Goal: Task Accomplishment & Management: Use online tool/utility

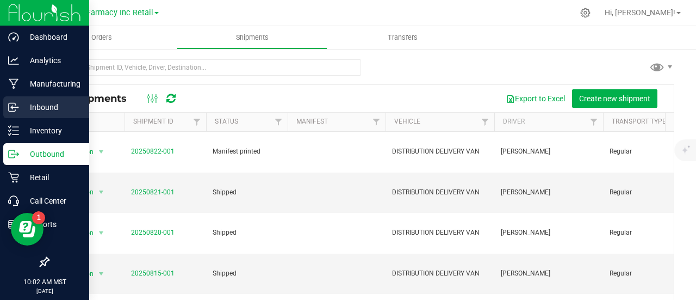
click at [20, 111] on p "Inbound" at bounding box center [51, 107] width 65 height 13
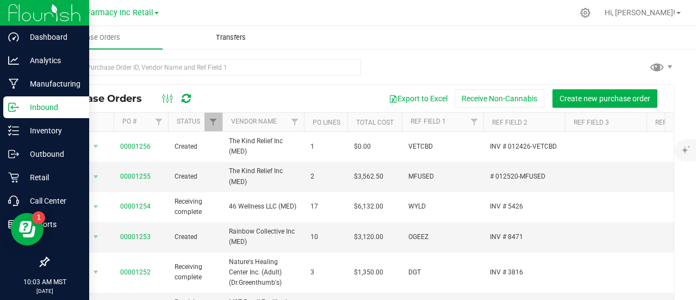
click at [239, 42] on uib-tab-heading "Transfers" at bounding box center [230, 38] width 135 height 22
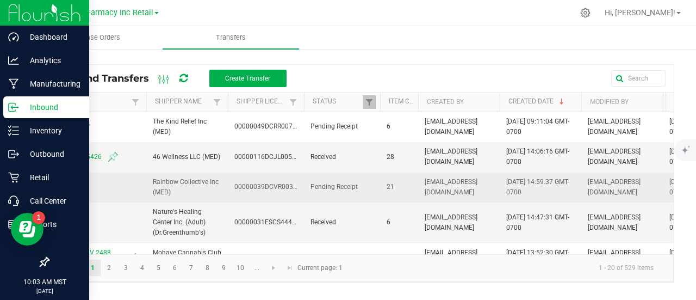
click at [54, 185] on td "8471" at bounding box center [97, 187] width 98 height 30
click at [64, 181] on span "8471" at bounding box center [97, 187] width 85 height 13
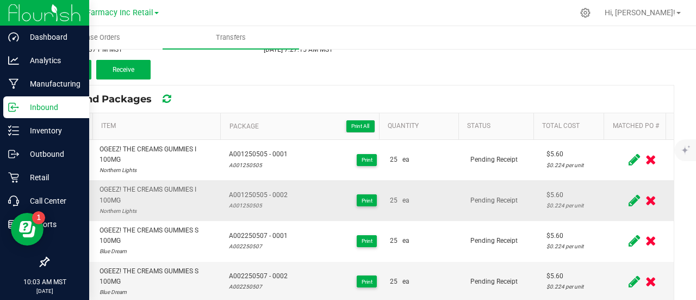
scroll to position [109, 0]
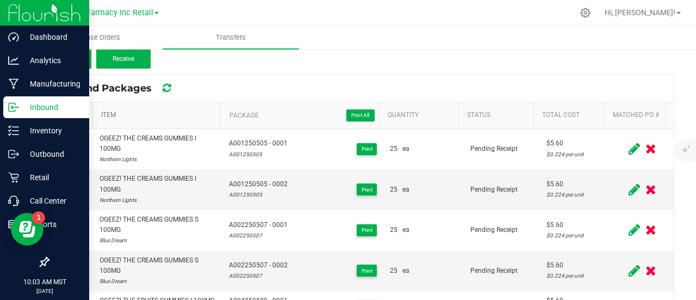
click at [107, 113] on link "Item" at bounding box center [158, 115] width 115 height 9
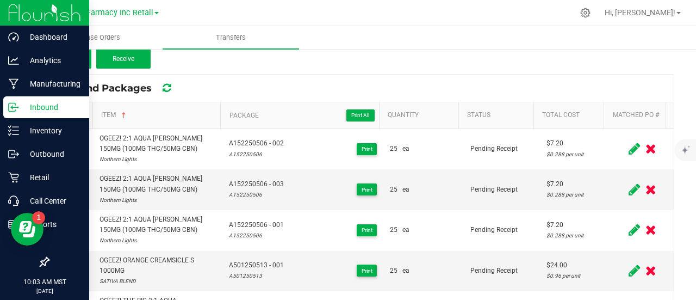
click at [70, 115] on icon at bounding box center [69, 115] width 7 height 0
click at [0, 0] on input "checkbox" at bounding box center [0, 0] width 0 height 0
click at [119, 54] on button "Receive (21)" at bounding box center [123, 59] width 54 height 20
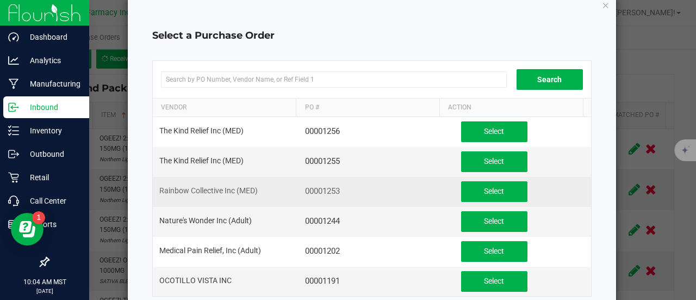
scroll to position [54, 0]
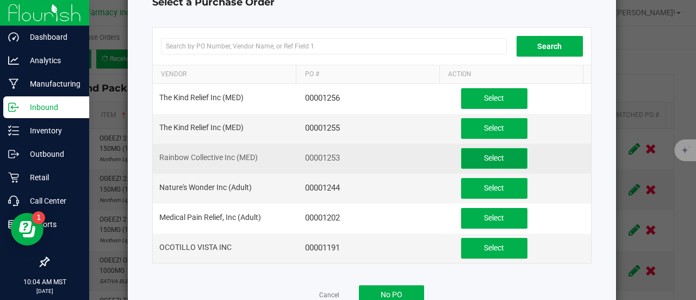
click at [487, 156] on span "Select" at bounding box center [494, 157] width 20 height 9
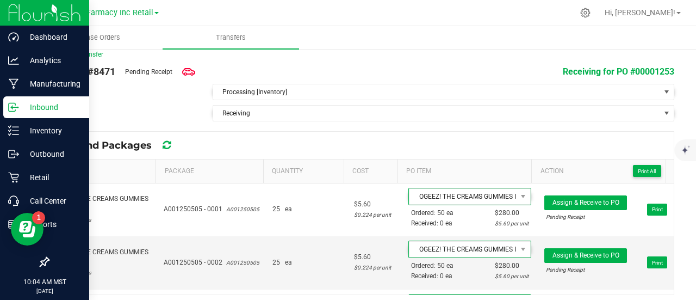
scroll to position [14, 0]
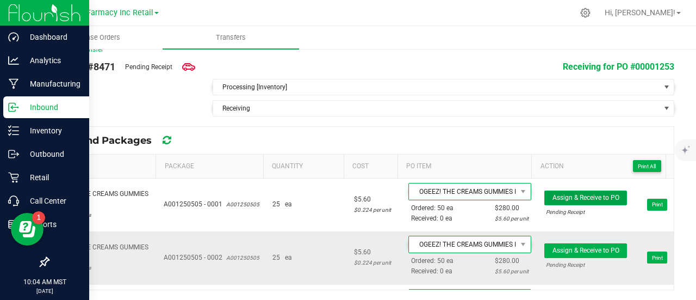
drag, startPoint x: 551, startPoint y: 192, endPoint x: 583, endPoint y: 265, distance: 79.3
click at [552, 195] on span "Assign & Receive to PO" at bounding box center [585, 198] width 67 height 8
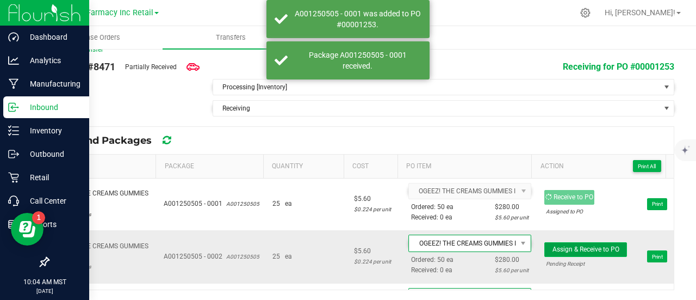
click at [581, 248] on span "Assign & Receive to PO" at bounding box center [585, 249] width 67 height 8
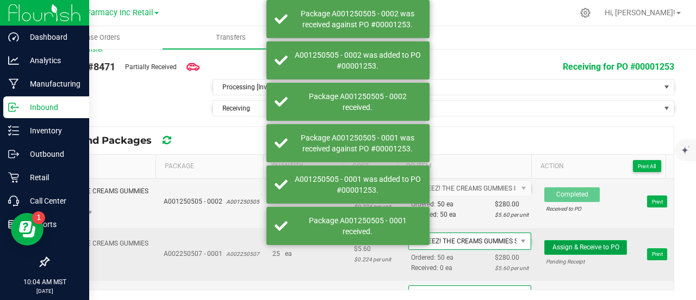
click at [575, 243] on span "Assign & Receive to PO" at bounding box center [585, 247] width 67 height 8
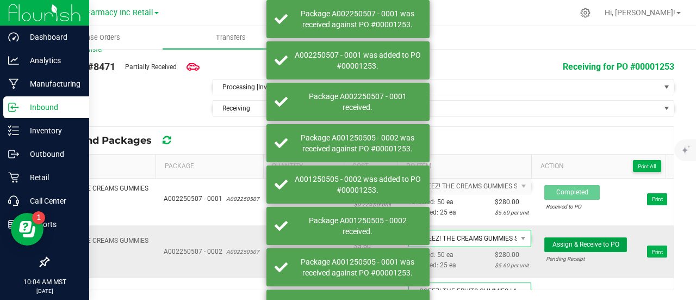
click at [576, 240] on span "Assign & Receive to PO" at bounding box center [585, 244] width 67 height 8
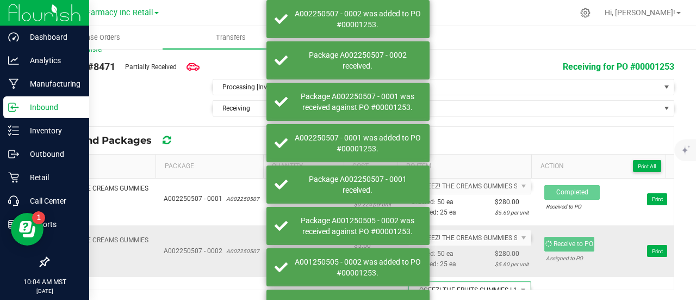
scroll to position [163, 0]
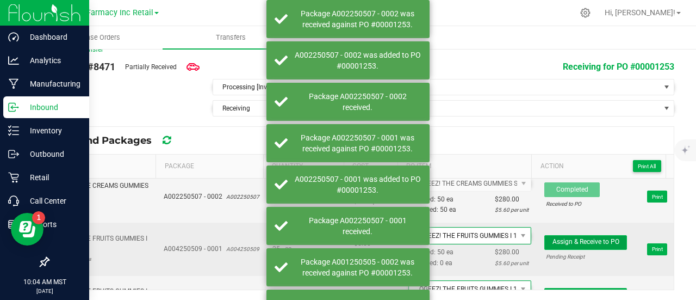
click at [575, 235] on button "Assign & Receive to PO" at bounding box center [585, 242] width 83 height 15
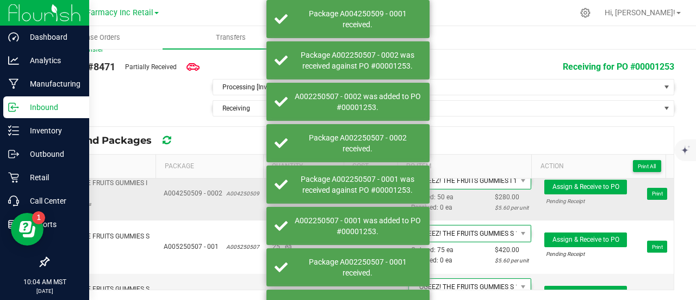
scroll to position [272, 0]
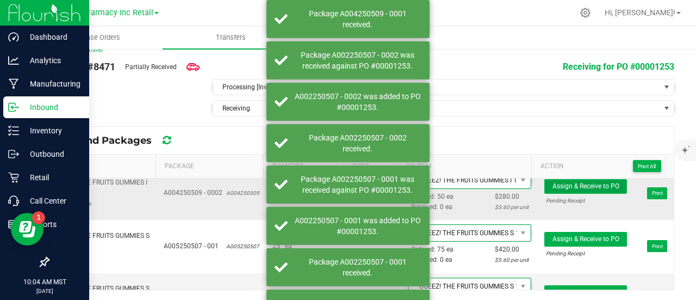
click at [572, 182] on span "Assign & Receive to PO" at bounding box center [585, 186] width 67 height 8
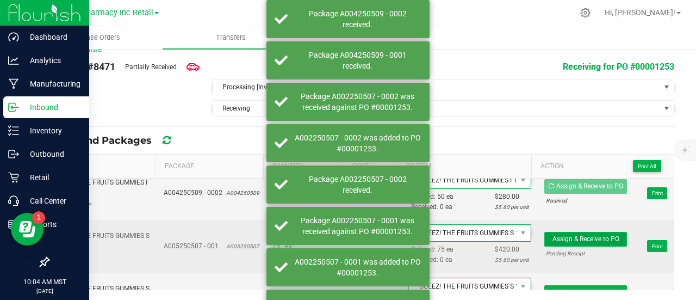
click at [579, 235] on span "Assign & Receive to PO" at bounding box center [585, 239] width 67 height 8
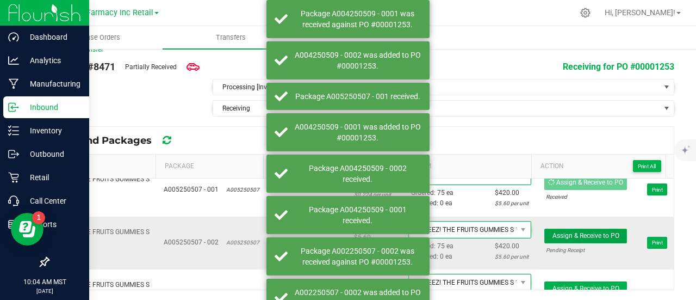
click at [580, 232] on span "Assign & Receive to PO" at bounding box center [585, 236] width 67 height 8
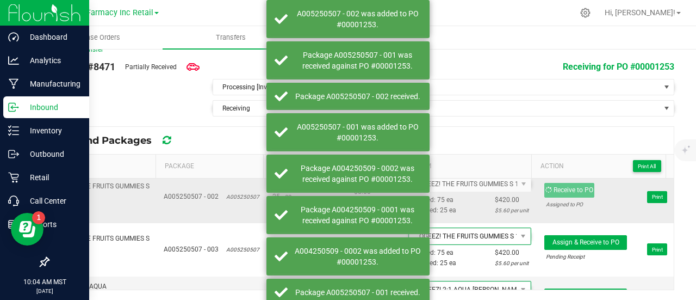
scroll to position [381, 0]
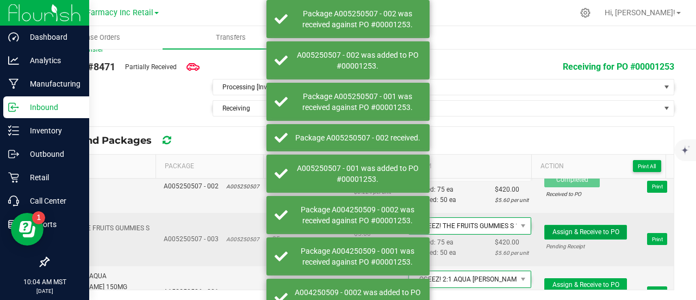
click at [582, 228] on span "Assign & Receive to PO" at bounding box center [585, 232] width 67 height 8
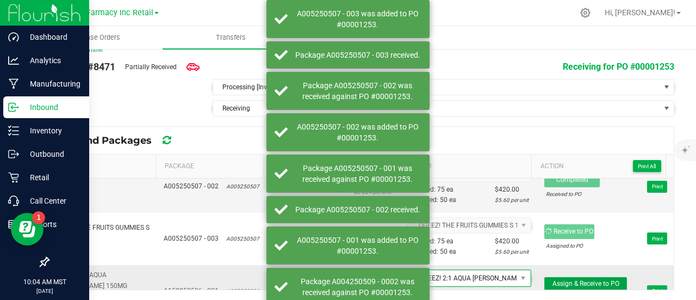
click at [587, 279] on span "Assign & Receive to PO" at bounding box center [585, 283] width 67 height 8
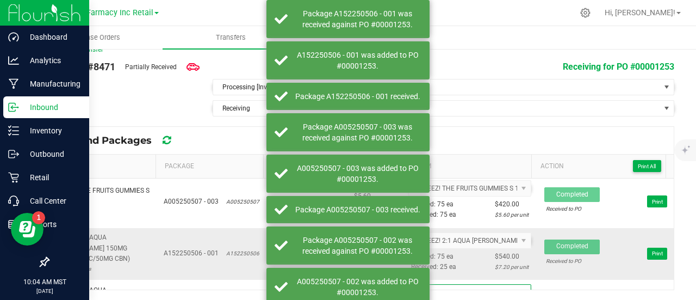
scroll to position [435, 0]
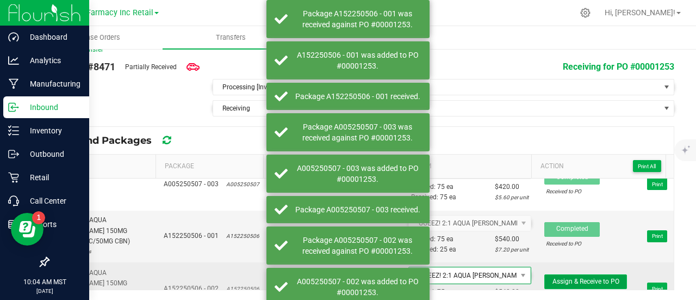
click at [557, 274] on button "Assign & Receive to PO" at bounding box center [585, 281] width 83 height 15
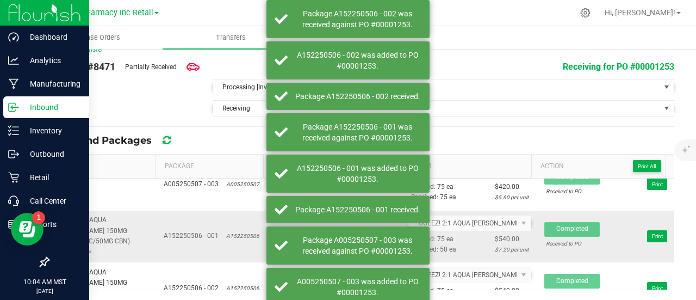
scroll to position [544, 0]
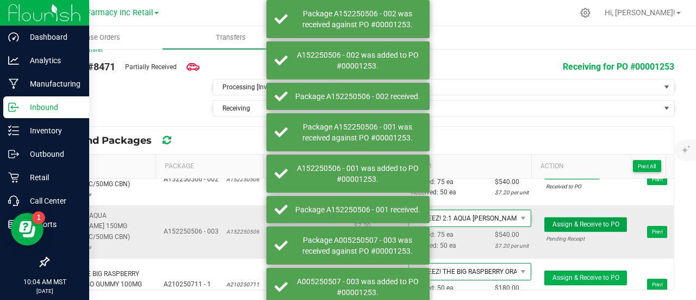
click at [557, 220] on span "Assign & Receive to PO" at bounding box center [585, 224] width 67 height 8
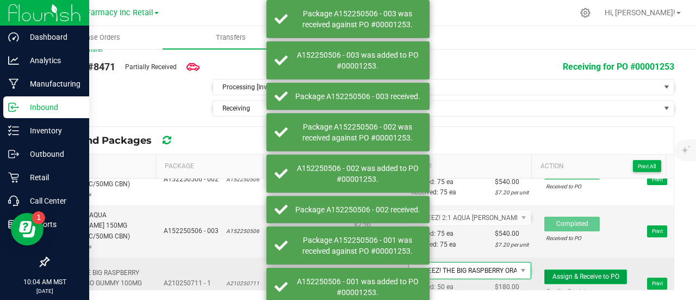
click at [552, 272] on span "Assign & Receive to PO" at bounding box center [585, 276] width 67 height 8
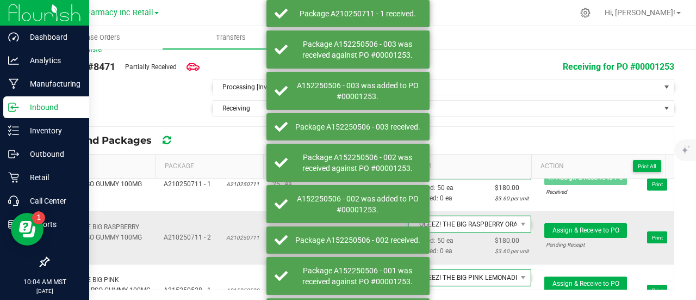
scroll to position [652, 0]
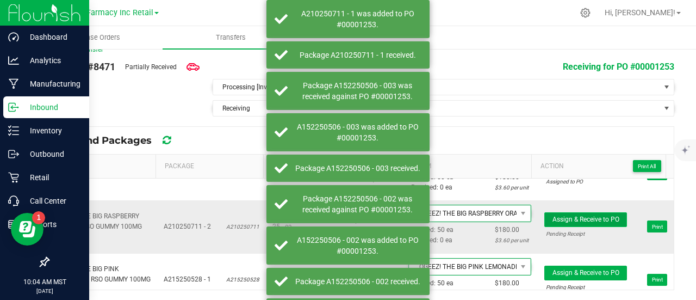
click at [570, 215] on span "Assign & Receive to PO" at bounding box center [585, 219] width 67 height 8
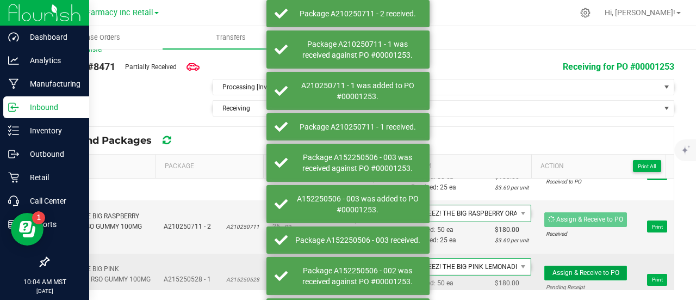
click at [573, 269] on span "Assign & Receive to PO" at bounding box center [585, 273] width 67 height 8
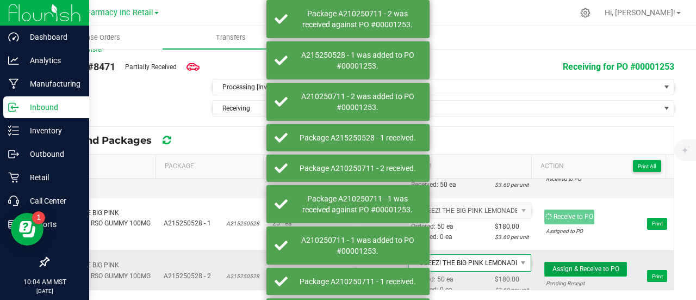
click at [569, 265] on span "Assign & Receive to PO" at bounding box center [585, 269] width 67 height 8
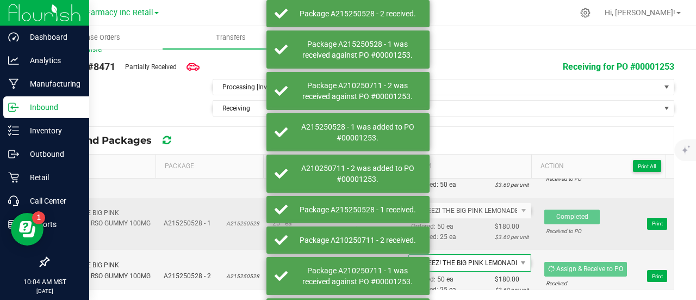
scroll to position [761, 0]
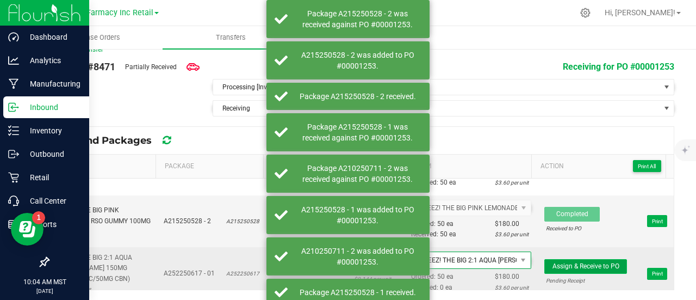
click at [567, 262] on span "Assign & Receive to PO" at bounding box center [585, 266] width 67 height 8
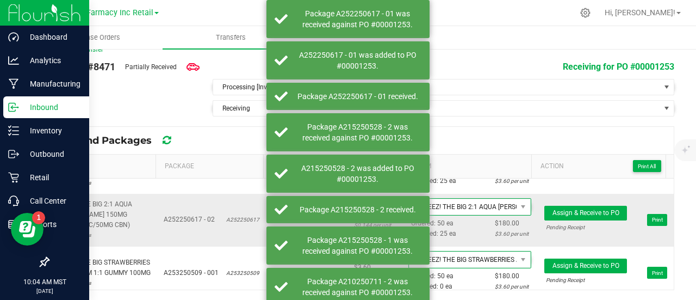
scroll to position [870, 0]
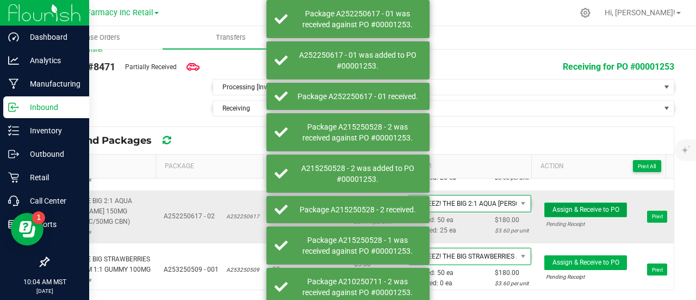
click at [571, 206] on span "Assign & Receive to PO" at bounding box center [585, 210] width 67 height 8
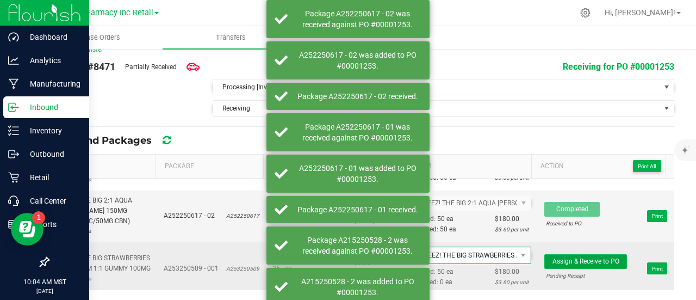
click at [569, 257] on span "Assign & Receive to PO" at bounding box center [585, 261] width 67 height 8
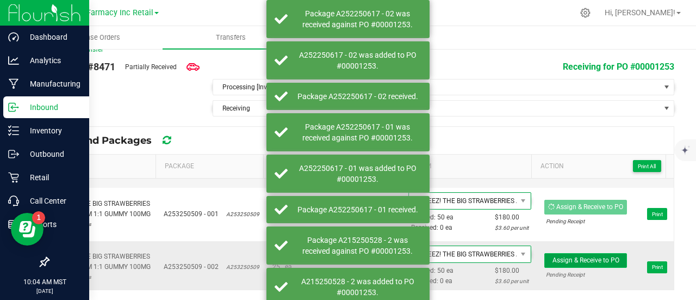
click at [579, 256] on span "Assign & Receive to PO" at bounding box center [585, 260] width 67 height 8
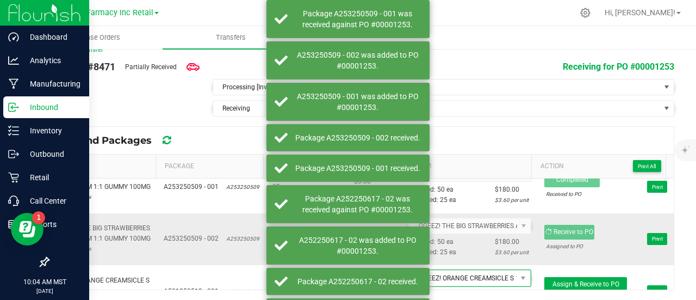
scroll to position [966, 0]
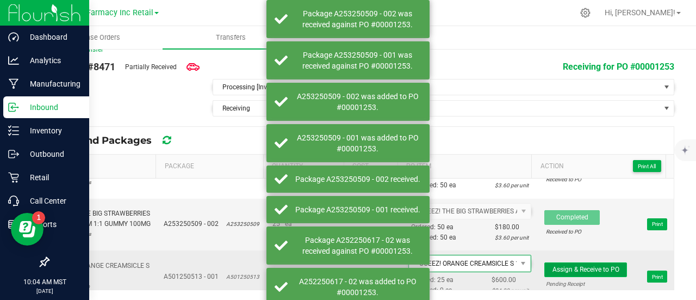
click at [573, 262] on button "Assign & Receive to PO" at bounding box center [585, 269] width 83 height 15
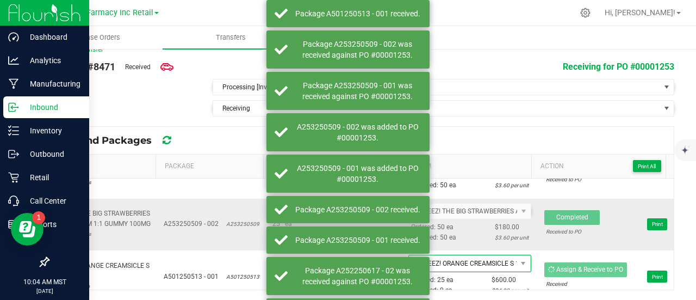
scroll to position [965, 0]
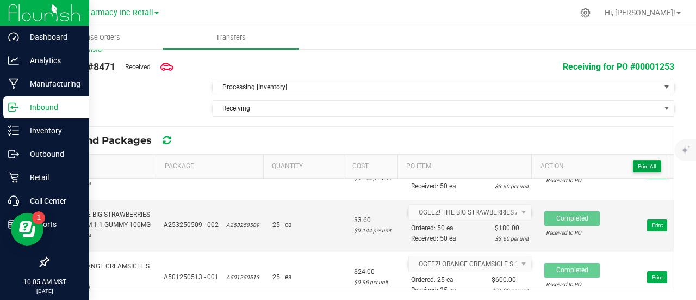
click at [639, 169] on button "Print All" at bounding box center [647, 166] width 28 height 12
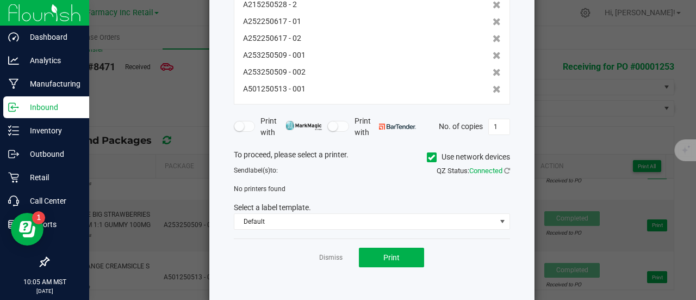
scroll to position [209, 0]
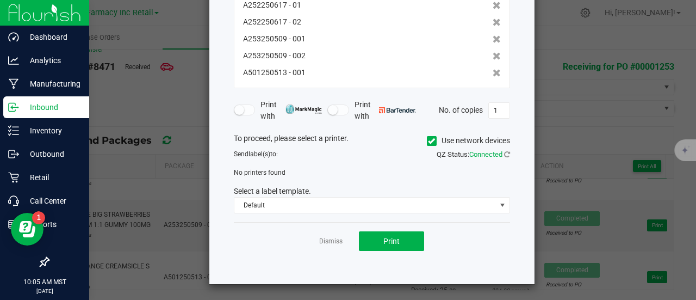
click at [428, 141] on icon at bounding box center [431, 141] width 7 height 0
click at [0, 0] on input "Use network devices" at bounding box center [0, 0] width 0 height 0
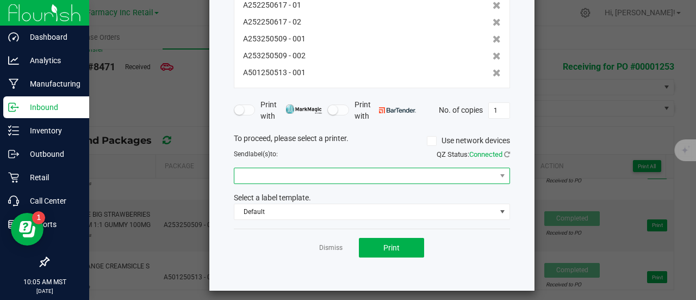
click at [301, 171] on span at bounding box center [365, 175] width 262 height 15
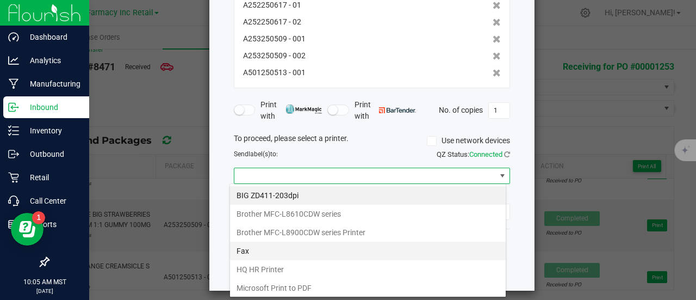
scroll to position [16, 276]
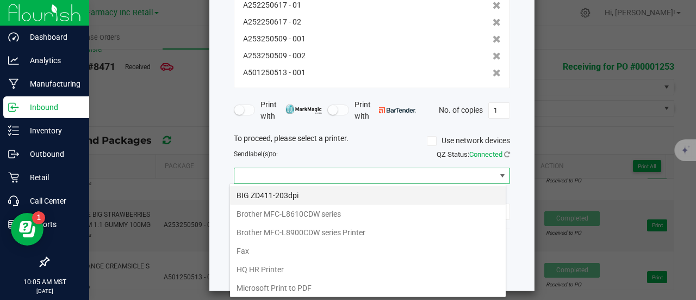
click at [294, 195] on ZD411-203dpi "BIG ZD411-203dpi" at bounding box center [368, 195] width 276 height 18
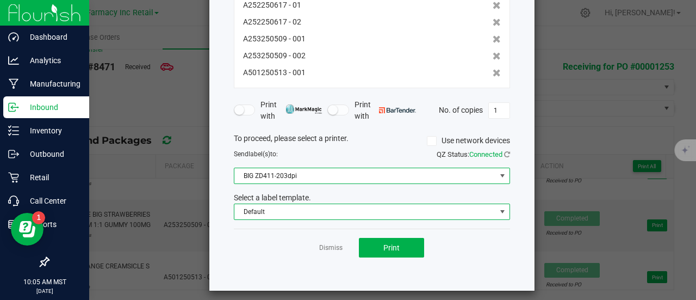
click at [290, 214] on span "Default" at bounding box center [365, 211] width 262 height 15
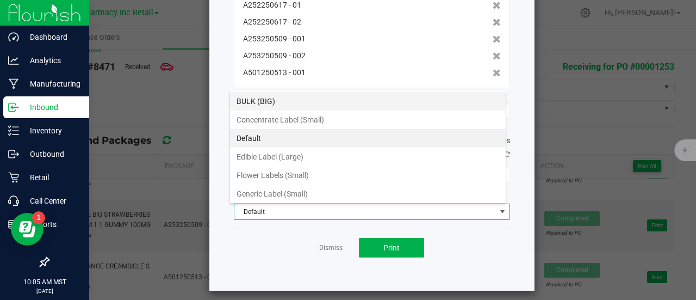
click at [252, 101] on li "BULK (BIG)" at bounding box center [368, 101] width 276 height 18
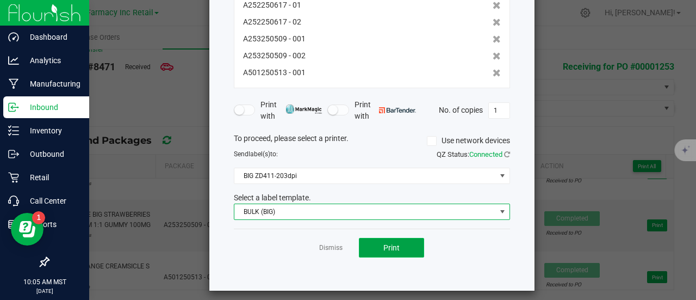
click at [386, 248] on span "Print" at bounding box center [391, 247] width 16 height 9
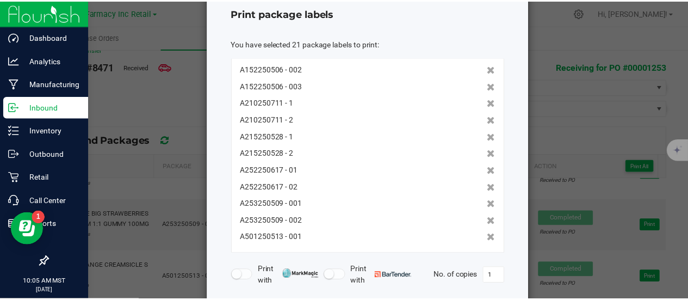
scroll to position [0, 0]
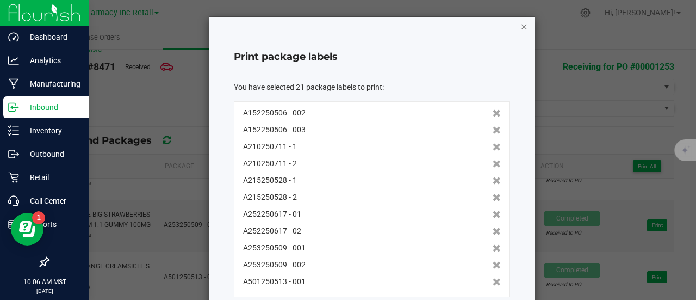
click at [520, 27] on icon "button" at bounding box center [524, 26] width 8 height 13
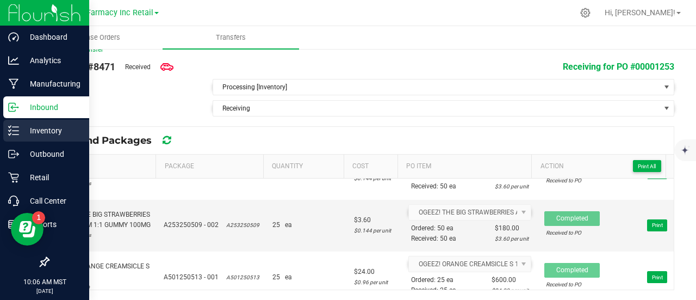
click at [13, 139] on div "Inventory" at bounding box center [46, 131] width 86 height 22
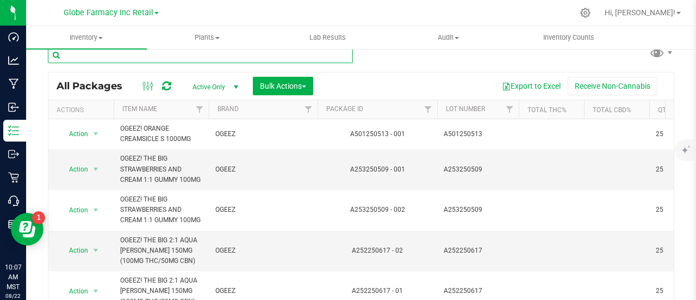
paste input "A152250506"
click at [151, 58] on input "text" at bounding box center [200, 55] width 305 height 16
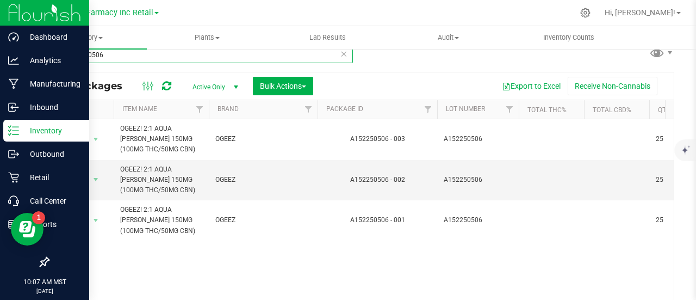
type input "A152250506"
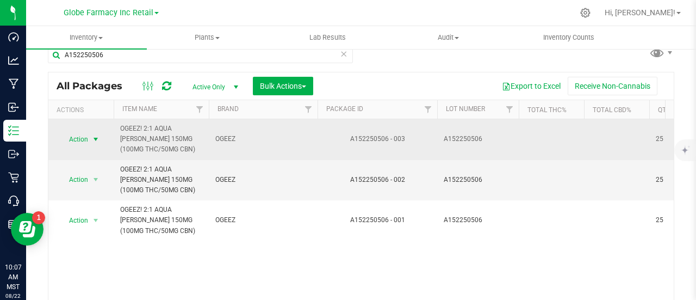
click at [82, 133] on span "Action" at bounding box center [73, 139] width 29 height 15
click at [90, 142] on span "select" at bounding box center [96, 139] width 14 height 15
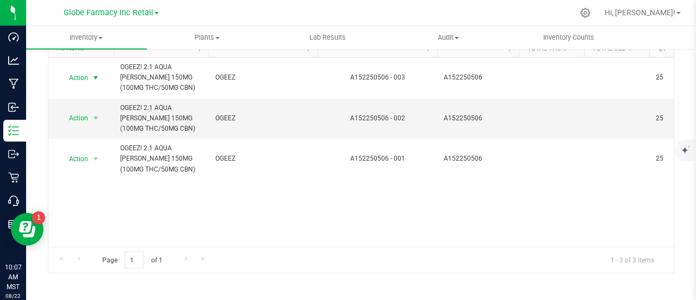
scroll to position [79, 0]
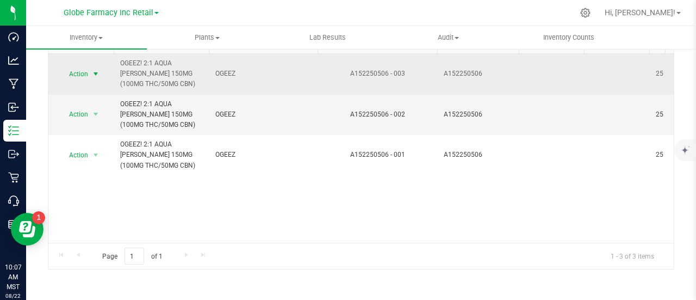
click at [89, 66] on span "select" at bounding box center [96, 73] width 14 height 15
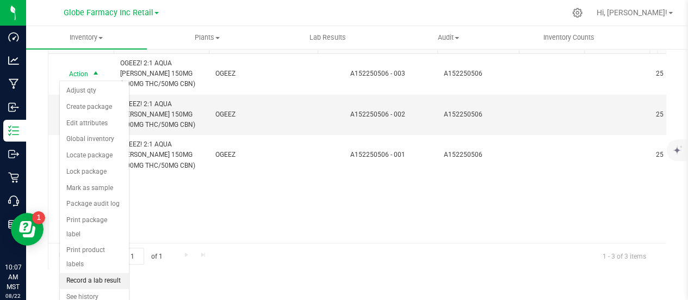
click at [101, 272] on li "Record a lab result" at bounding box center [94, 280] width 69 height 16
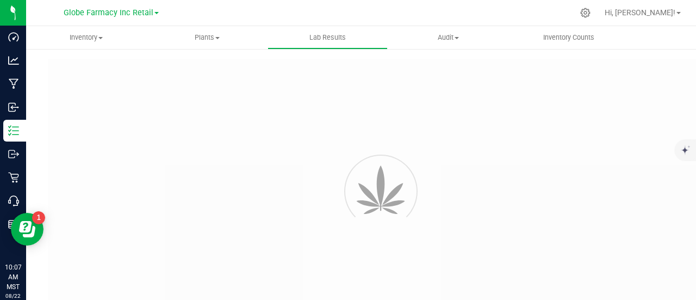
type input "A152250506 - 003"
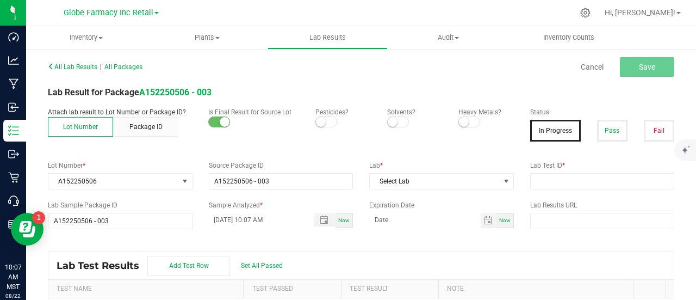
drag, startPoint x: 589, startPoint y: 126, endPoint x: 585, endPoint y: 158, distance: 33.0
click at [597, 126] on button "Pass" at bounding box center [612, 131] width 30 height 22
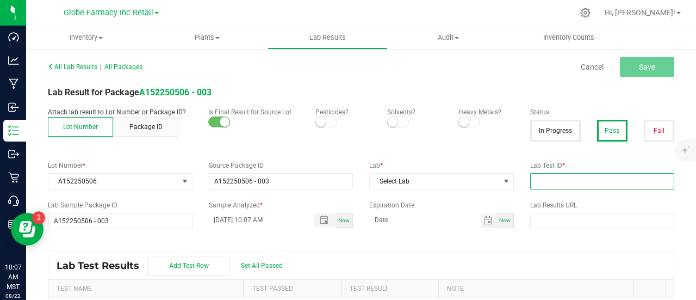
drag, startPoint x: 572, startPoint y: 188, endPoint x: 520, endPoint y: 182, distance: 52.5
click at [572, 188] on input "text" at bounding box center [602, 181] width 145 height 16
paste input "2505SMAZ0714.2037"
type input "2505SMAZ0714.2037"
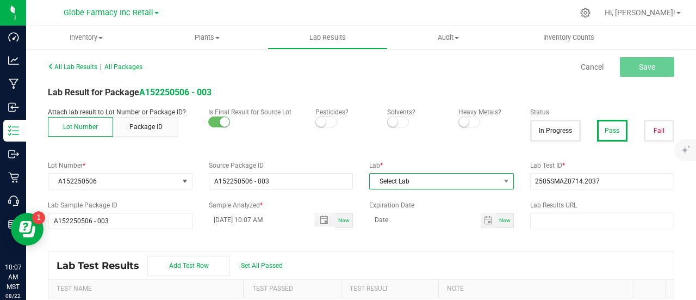
click at [455, 181] on span "Select Lab" at bounding box center [435, 180] width 130 height 15
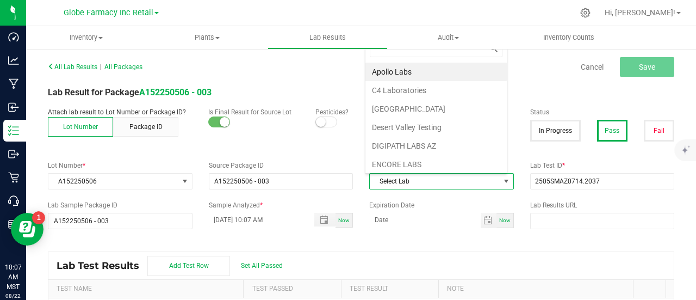
scroll to position [16, 140]
type input "smi"
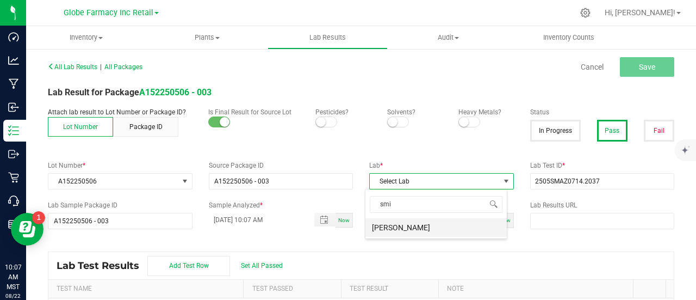
click at [415, 228] on li "SMITHERS" at bounding box center [435, 227] width 141 height 18
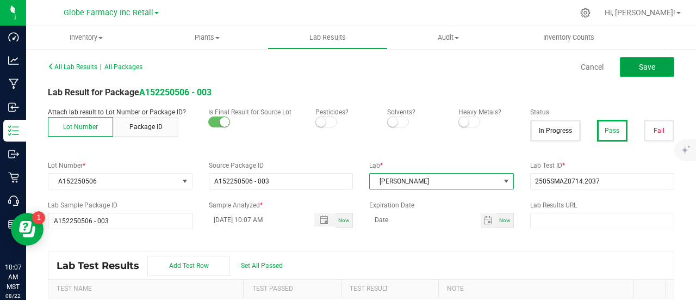
click at [629, 63] on button "Save" at bounding box center [647, 67] width 54 height 20
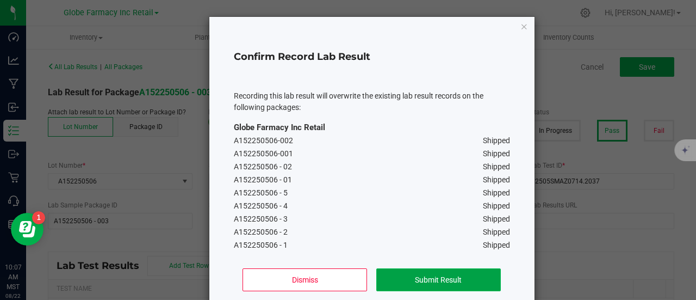
click at [421, 281] on button "Submit Result" at bounding box center [438, 279] width 125 height 23
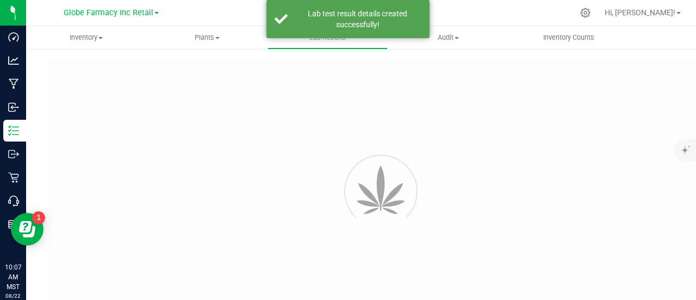
type input "A152250506 - 003"
type input "2505SMAZ0714.2037"
type input "A152250506 - 003"
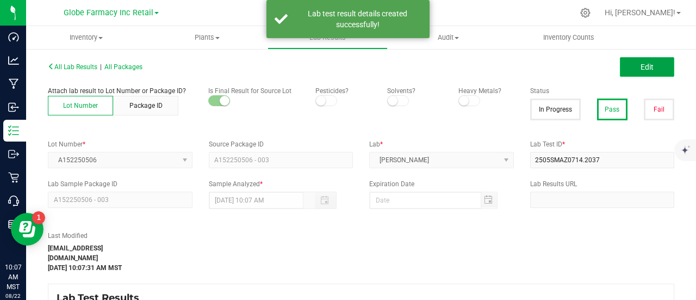
click at [643, 60] on button "Edit" at bounding box center [647, 67] width 54 height 20
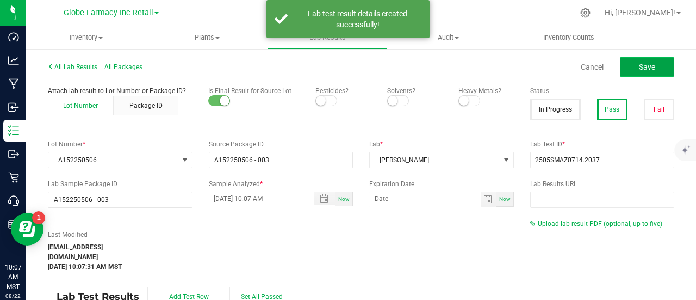
click at [639, 75] on button "Save" at bounding box center [647, 67] width 54 height 20
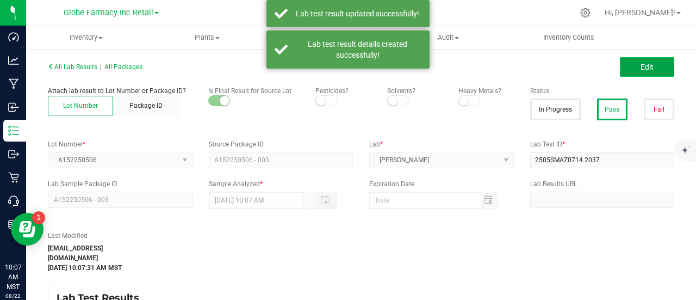
click at [641, 64] on span "Edit" at bounding box center [647, 67] width 13 height 9
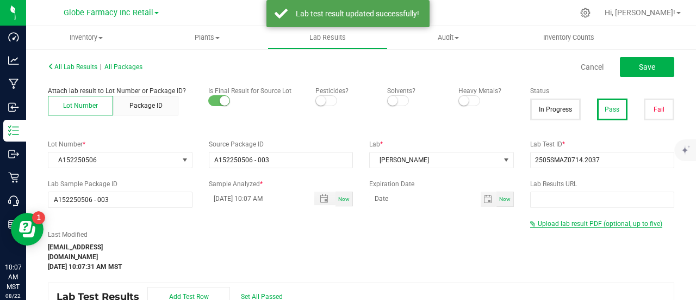
click at [557, 224] on span "Upload lab result PDF (optional, up to five)" at bounding box center [600, 224] width 125 height 8
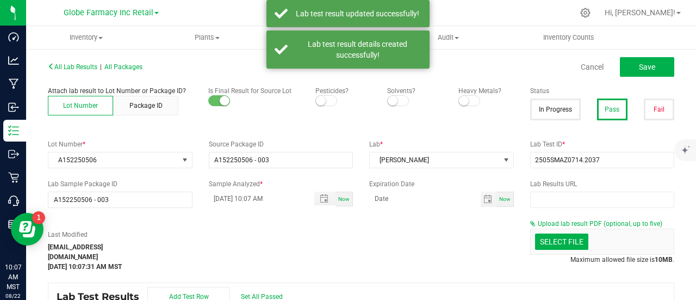
click at [552, 232] on div "Select file Drop files here to upload" at bounding box center [603, 241] width 144 height 25
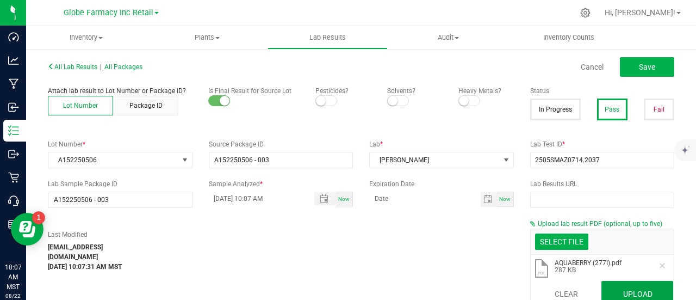
click at [613, 286] on button "Upload" at bounding box center [637, 294] width 72 height 26
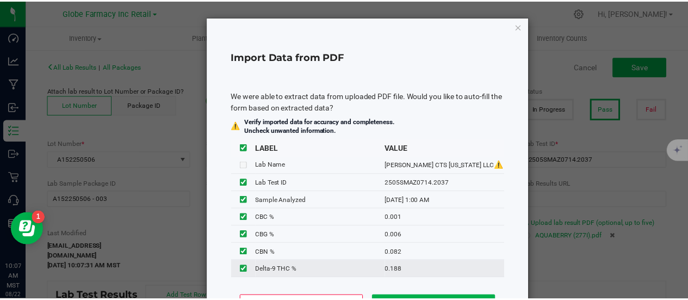
scroll to position [17, 0]
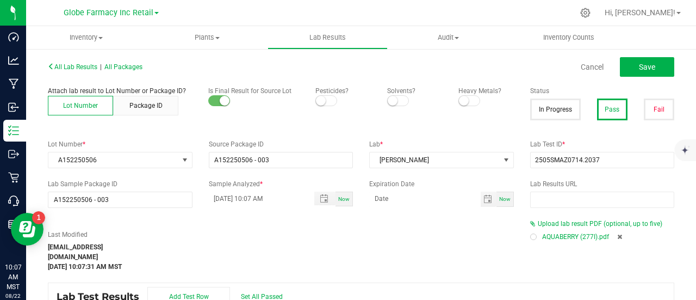
click at [642, 79] on div "All Lab Results | All Packages Cancel Save" at bounding box center [361, 66] width 643 height 27
drag, startPoint x: 635, startPoint y: 63, endPoint x: 341, endPoint y: 52, distance: 293.3
click at [639, 63] on span "Save" at bounding box center [647, 67] width 16 height 9
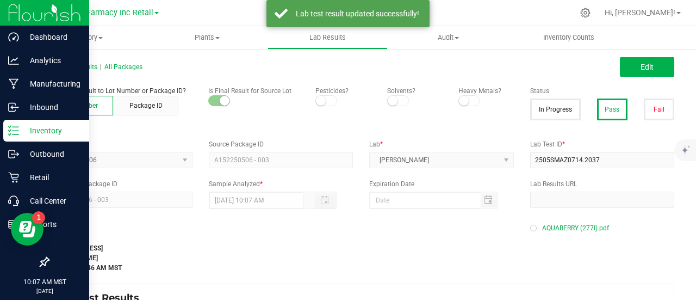
click at [14, 126] on icon at bounding box center [13, 130] width 11 height 11
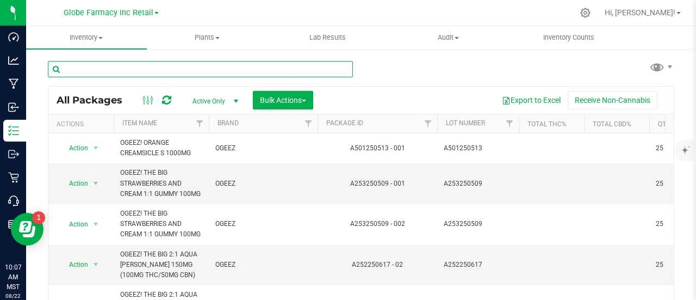
click at [86, 67] on input "text" at bounding box center [200, 69] width 305 height 16
paste input "A253250509"
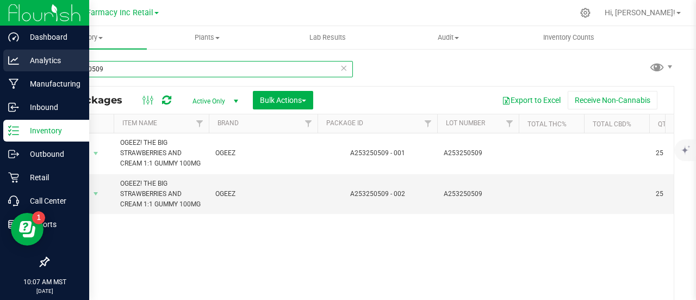
type input "A253250509"
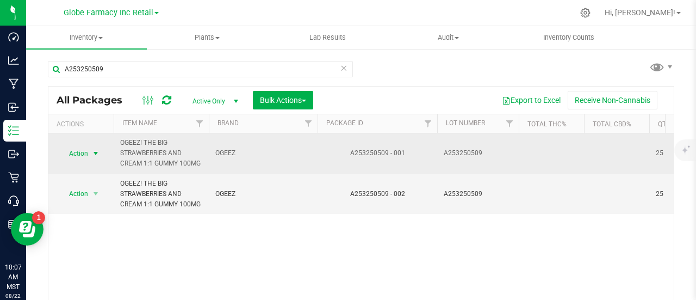
click at [79, 156] on span "Action" at bounding box center [73, 153] width 29 height 15
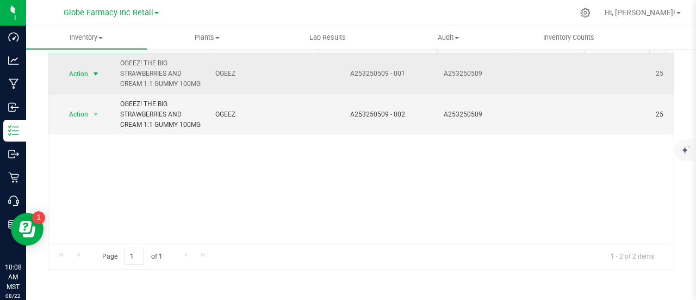
click at [88, 76] on span "Action" at bounding box center [73, 73] width 29 height 15
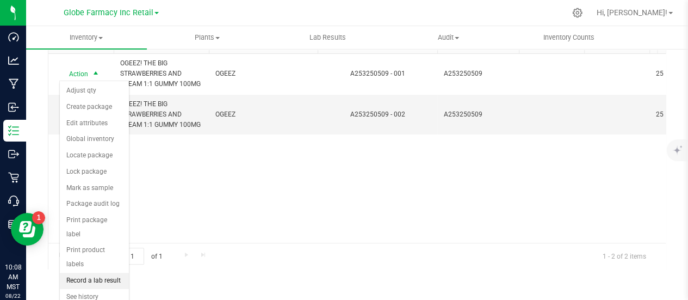
click at [103, 272] on li "Record a lab result" at bounding box center [94, 280] width 69 height 16
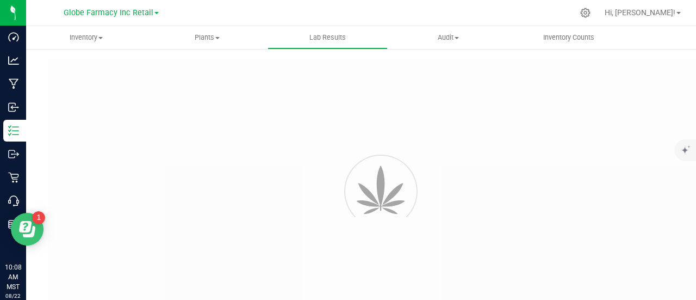
type input "A253250509 - 001"
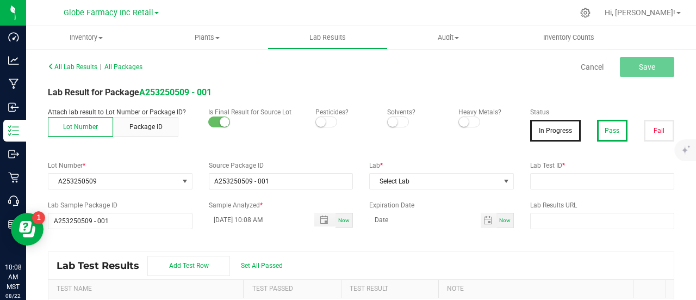
click at [597, 125] on button "Pass" at bounding box center [612, 131] width 30 height 22
click at [604, 130] on button "Pass" at bounding box center [612, 131] width 30 height 22
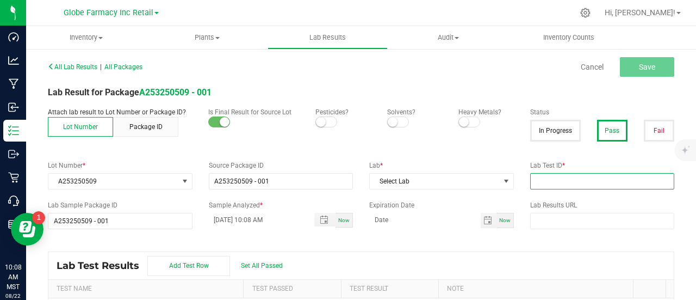
click at [582, 179] on input "text" at bounding box center [602, 181] width 145 height 16
paste input "2505SMAZ0745.2134"
type input "2505SMAZ0745.2134"
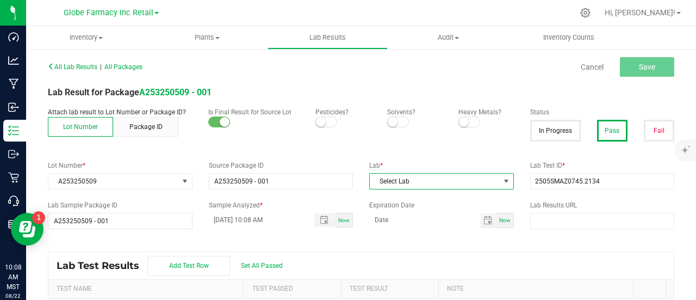
click at [447, 181] on span "Select Lab" at bounding box center [435, 180] width 130 height 15
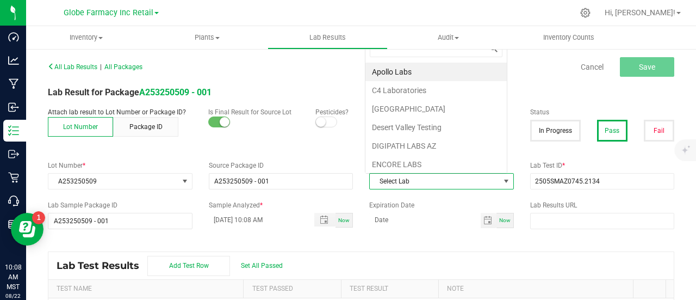
scroll to position [16, 140]
type input "smi"
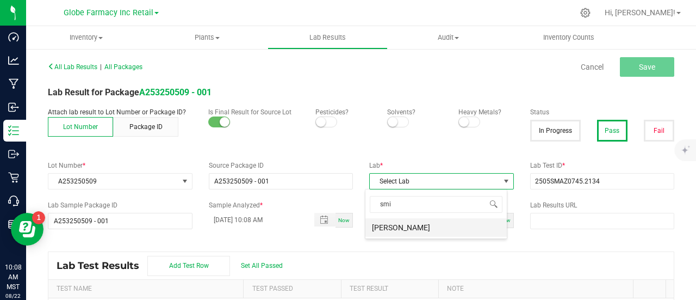
click at [422, 222] on li "SMITHERS" at bounding box center [435, 227] width 141 height 18
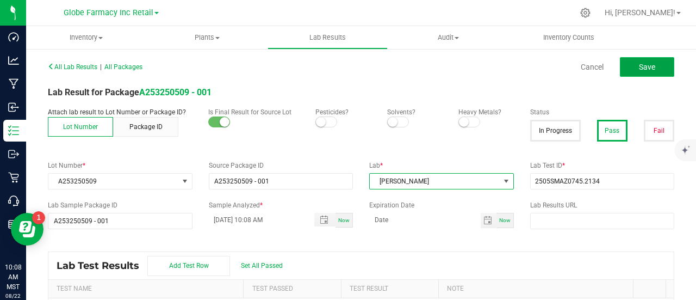
click at [633, 71] on button "Save" at bounding box center [647, 67] width 54 height 20
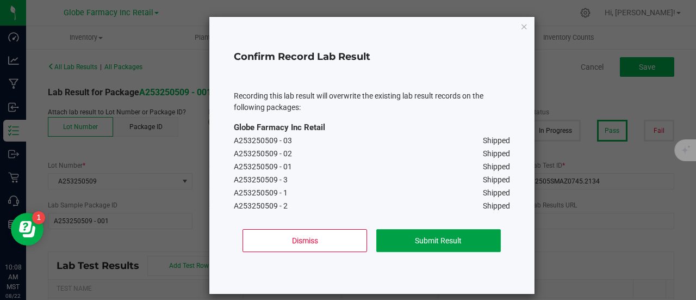
click at [433, 238] on button "Submit Result" at bounding box center [438, 240] width 125 height 23
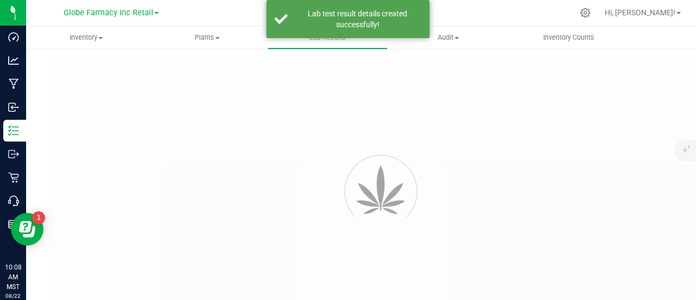
type input "A253250509 - 001"
type input "2505SMAZ0745.2134"
type input "A253250509 - 001"
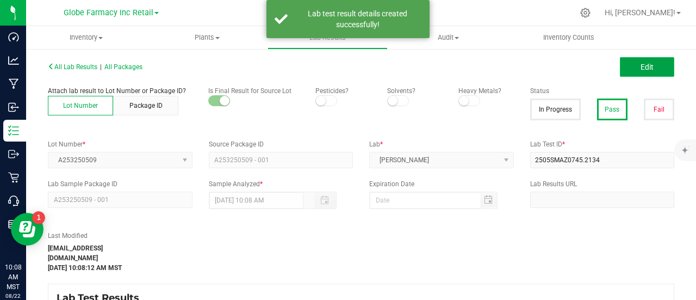
click at [641, 65] on span "Edit" at bounding box center [647, 67] width 13 height 9
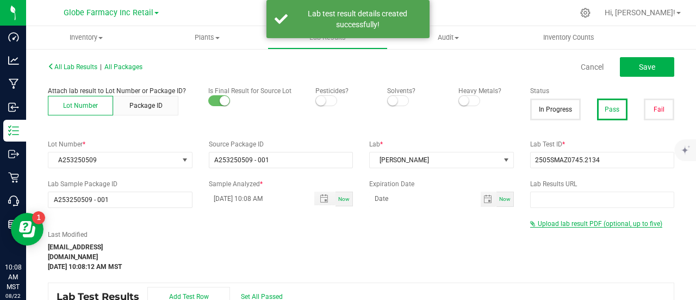
click at [558, 220] on span "Upload lab result PDF (optional, up to five)" at bounding box center [600, 224] width 125 height 8
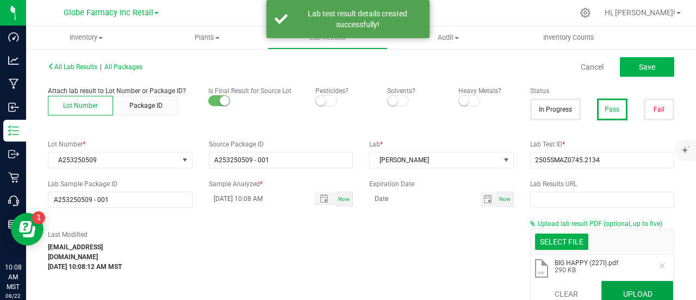
click at [628, 292] on button "Upload" at bounding box center [637, 294] width 72 height 26
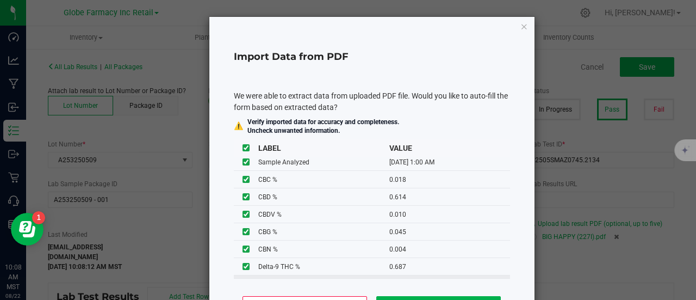
scroll to position [70, 0]
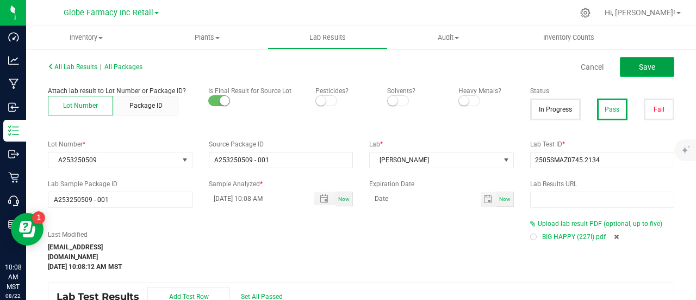
click at [624, 59] on button "Save" at bounding box center [647, 67] width 54 height 20
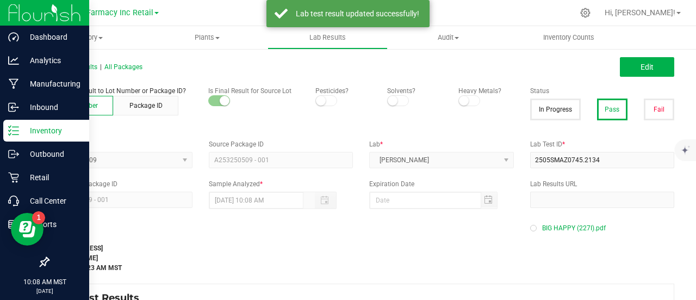
click at [24, 124] on p "Inventory" at bounding box center [51, 130] width 65 height 13
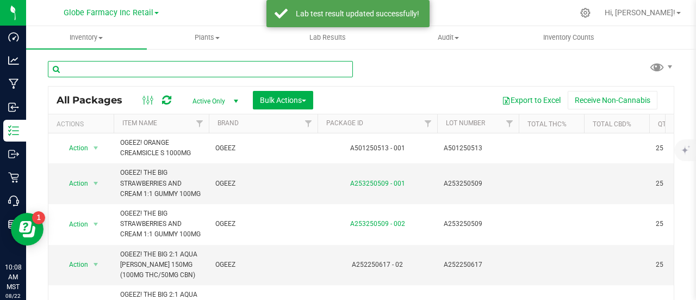
paste input "A210250711"
click at [151, 63] on input "A210250711" at bounding box center [200, 69] width 305 height 16
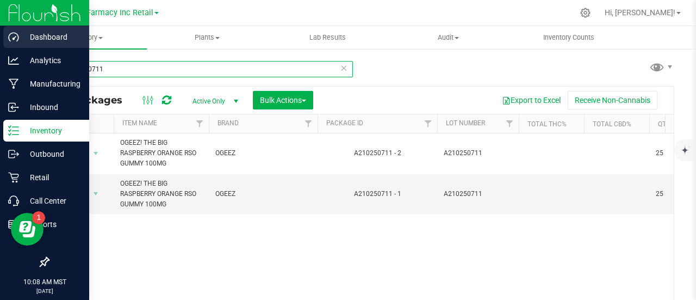
type input "A210250711"
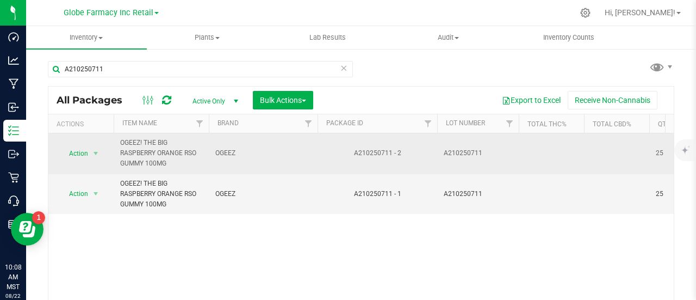
click at [82, 161] on td "Action Action Adjust qty Create package Edit attributes Global inventory Locate…" at bounding box center [80, 153] width 65 height 41
click at [80, 147] on span "Action" at bounding box center [73, 153] width 29 height 15
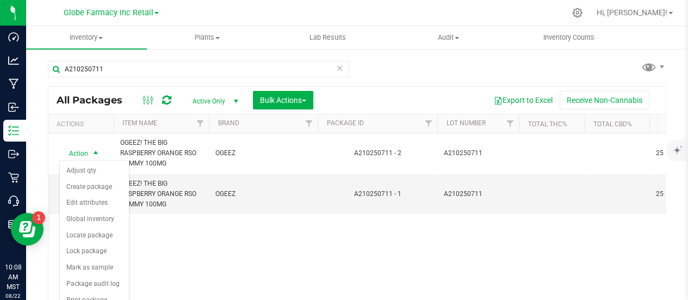
drag, startPoint x: 323, startPoint y: 285, endPoint x: 313, endPoint y: 263, distance: 23.9
click at [323, 284] on div "Action Action Adjust qty Create package Edit attributes Global inventory Locate…" at bounding box center [356, 227] width 617 height 189
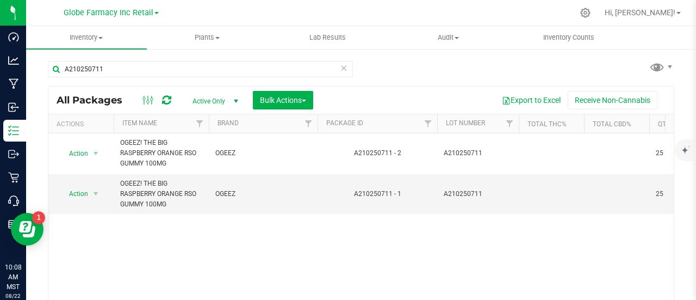
scroll to position [79, 0]
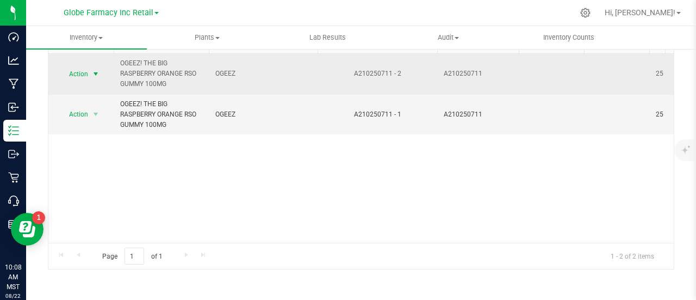
click at [71, 72] on span "Action" at bounding box center [73, 73] width 29 height 15
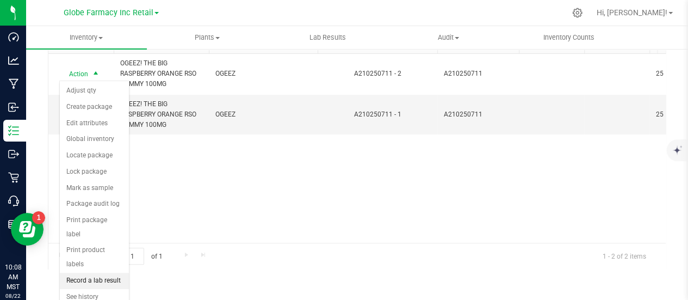
click at [102, 272] on li "Record a lab result" at bounding box center [94, 280] width 69 height 16
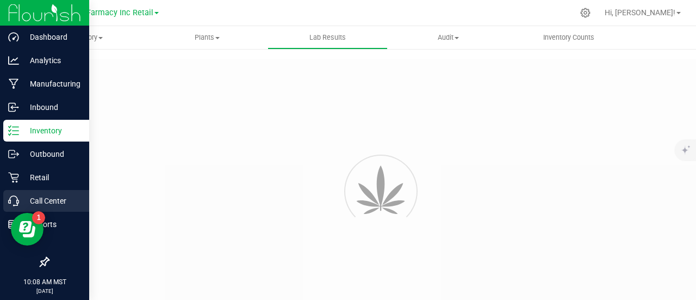
type input "A210250711 - 2"
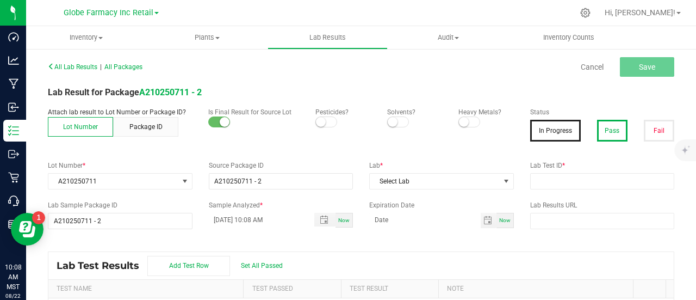
click at [605, 133] on button "Pass" at bounding box center [612, 131] width 30 height 22
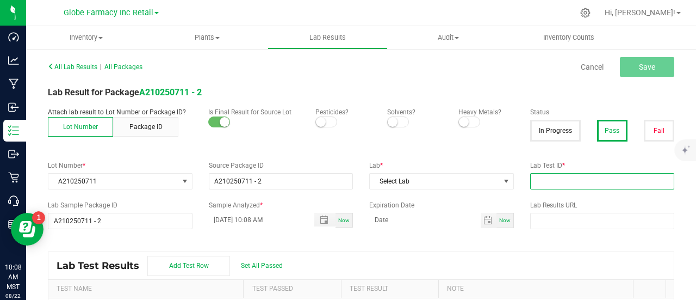
click at [586, 182] on input "text" at bounding box center [602, 181] width 145 height 16
paste input "2507SMAZ1180.3505"
type input "2507SMAZ1180.3505"
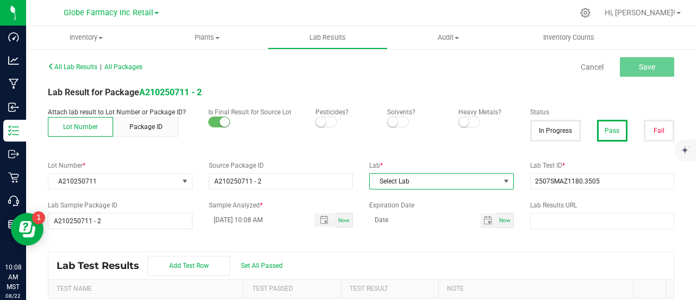
click at [458, 182] on span "Select Lab" at bounding box center [435, 180] width 130 height 15
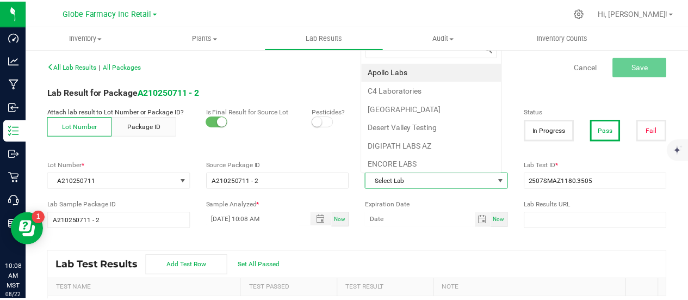
scroll to position [16, 140]
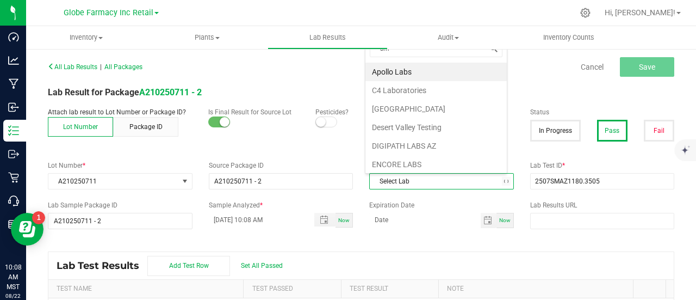
type input "smi"
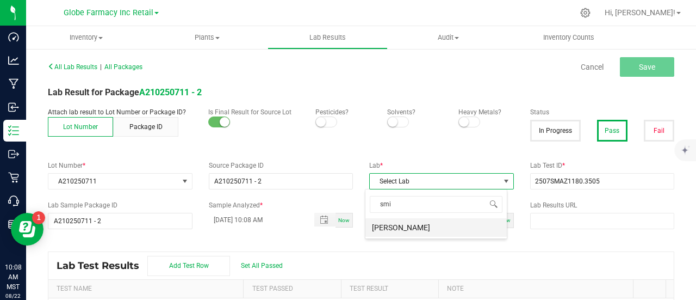
click at [393, 226] on li "SMITHERS" at bounding box center [435, 227] width 141 height 18
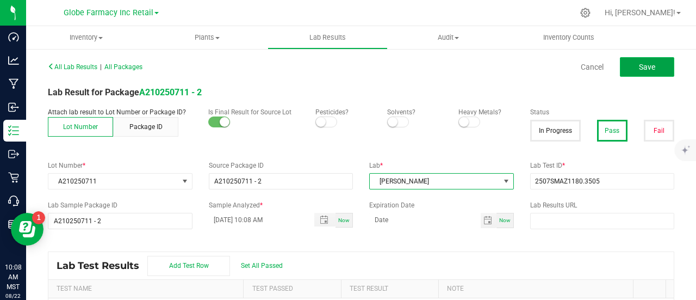
click at [651, 67] on button "Save" at bounding box center [647, 67] width 54 height 20
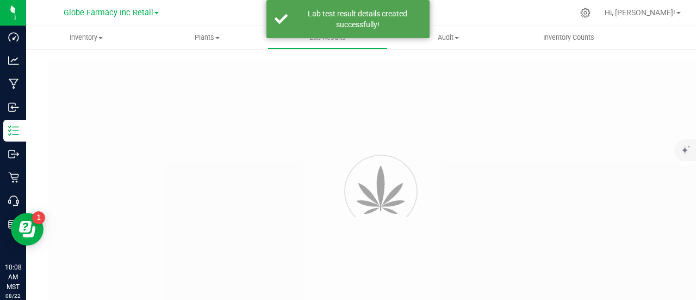
type input "A210250711 - 2"
type input "2507SMAZ1180.3505"
type input "A210250711 - 2"
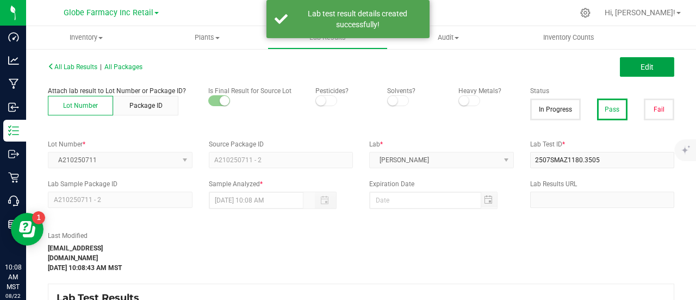
click at [641, 69] on span "Edit" at bounding box center [647, 67] width 13 height 9
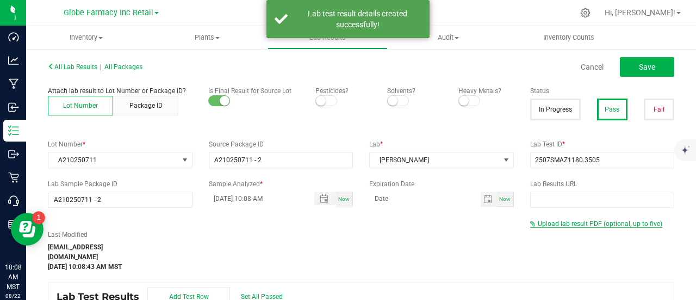
click at [579, 225] on span "Upload lab result PDF (optional, up to five)" at bounding box center [600, 224] width 125 height 8
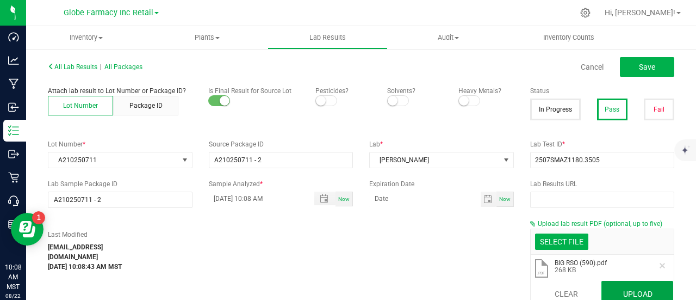
click at [623, 286] on button "Upload" at bounding box center [637, 294] width 72 height 26
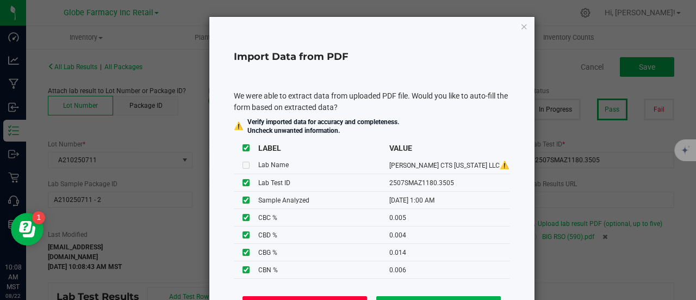
drag, startPoint x: 316, startPoint y: 297, endPoint x: 322, endPoint y: 296, distance: 5.5
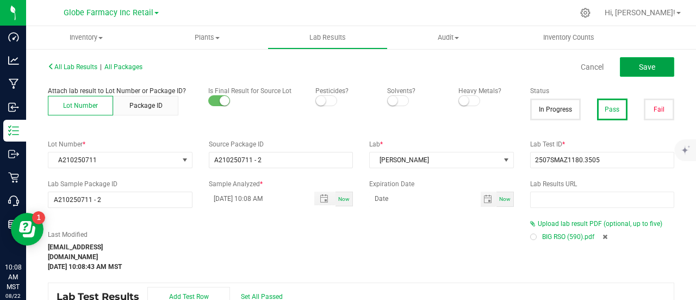
click at [639, 65] on span "Save" at bounding box center [647, 67] width 16 height 9
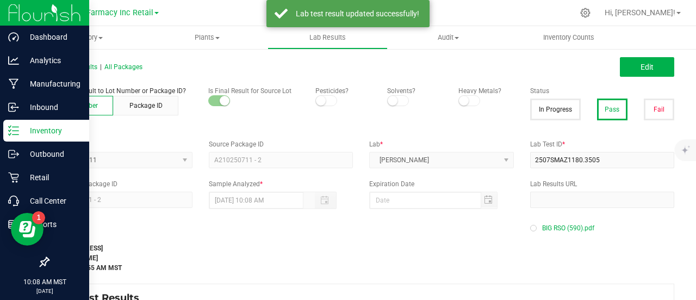
click at [8, 129] on icon at bounding box center [13, 130] width 11 height 11
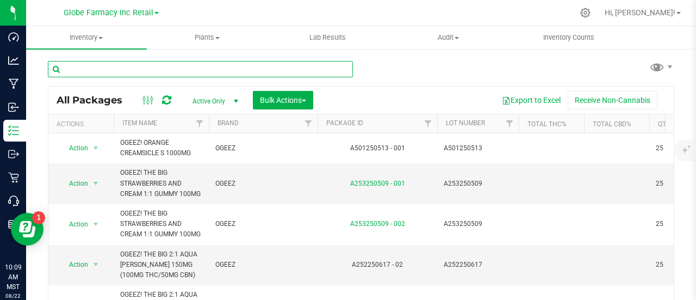
paste input "A252250617"
click at [296, 63] on input "text" at bounding box center [200, 69] width 305 height 16
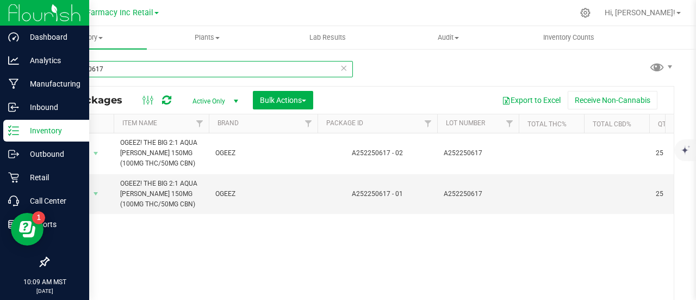
type input "A252250617"
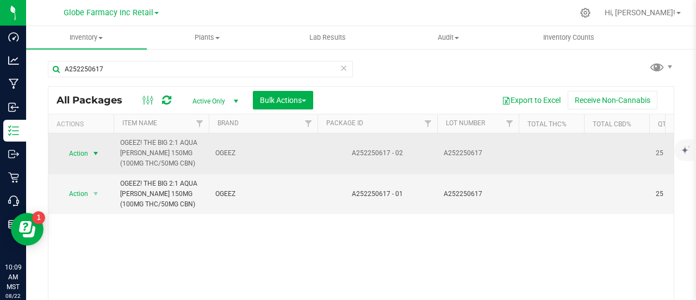
click at [78, 144] on td "Action Action Adjust qty Create package Edit attributes Global inventory Locate…" at bounding box center [80, 153] width 65 height 41
click at [78, 157] on span "Action" at bounding box center [73, 153] width 29 height 15
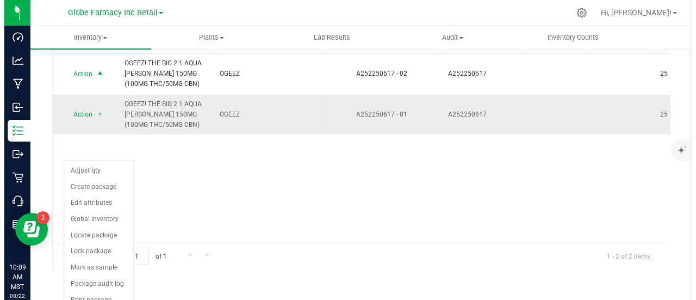
scroll to position [79, 0]
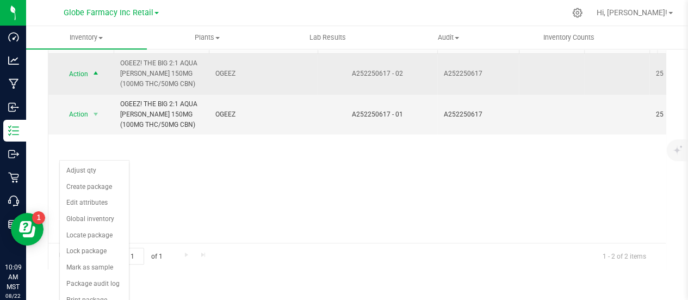
click at [95, 72] on span "select" at bounding box center [95, 74] width 9 height 9
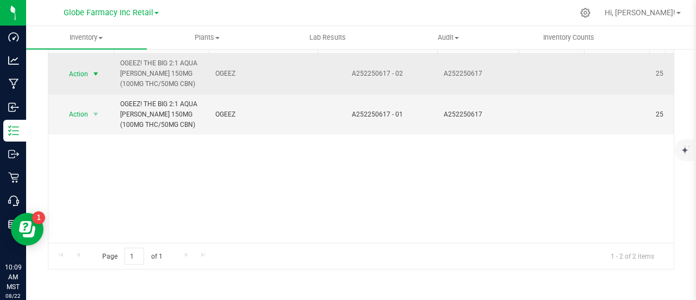
click at [95, 72] on span "select" at bounding box center [95, 74] width 9 height 9
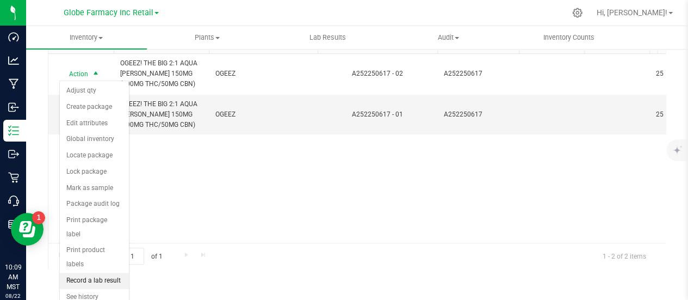
click at [105, 272] on li "Record a lab result" at bounding box center [94, 280] width 69 height 16
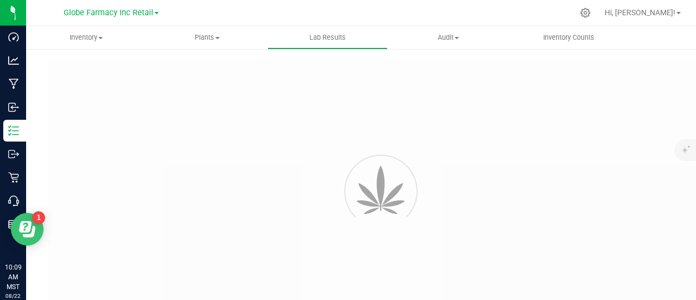
type input "A252250617 - 02"
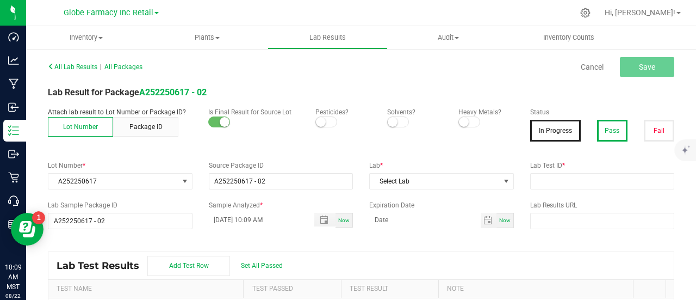
click at [617, 130] on button "Pass" at bounding box center [612, 131] width 30 height 22
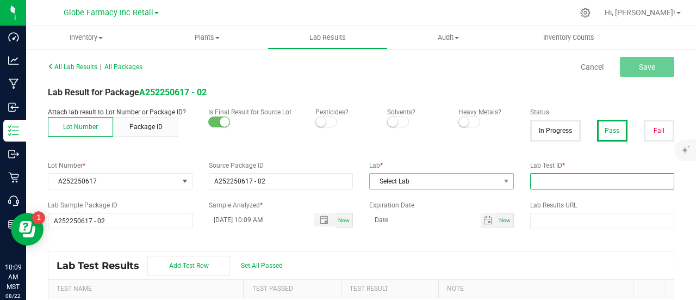
drag, startPoint x: 584, startPoint y: 184, endPoint x: 473, endPoint y: 180, distance: 111.0
click at [584, 184] on input "text" at bounding box center [602, 181] width 145 height 16
paste input "2506SMAZ1033.3063"
type input "2506SMAZ1033.3063"
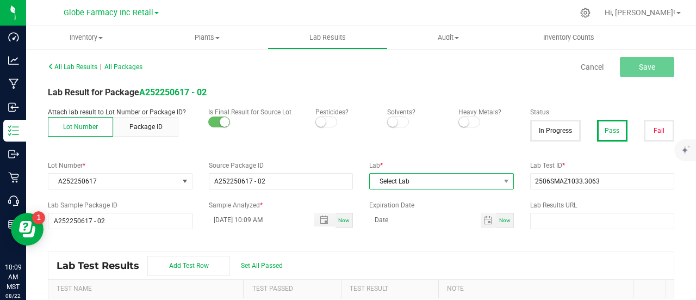
click at [407, 178] on span "Select Lab" at bounding box center [435, 180] width 130 height 15
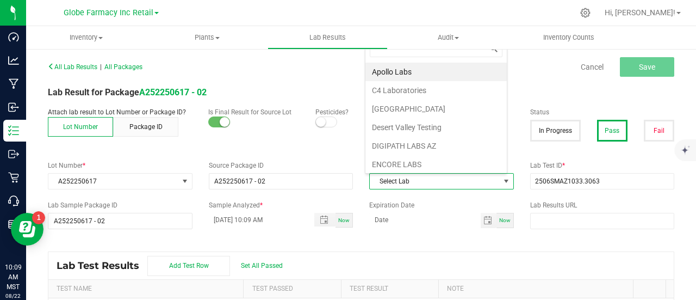
scroll to position [16, 140]
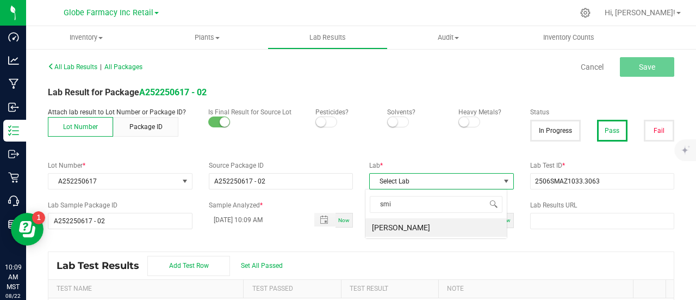
type input "smi"
click at [407, 177] on span "Select Lab" at bounding box center [435, 180] width 130 height 15
click at [407, 176] on span "Select Lab" at bounding box center [435, 180] width 130 height 15
drag, startPoint x: 407, startPoint y: 204, endPoint x: 390, endPoint y: 209, distance: 17.6
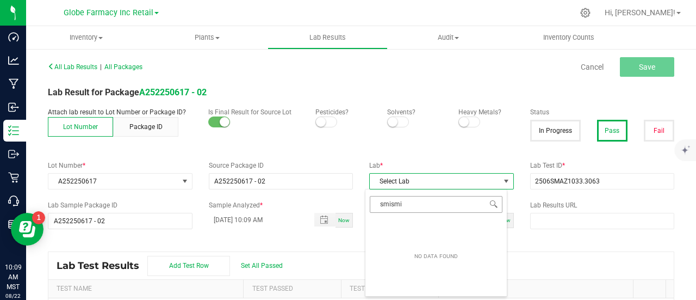
click at [390, 209] on input "smismi" at bounding box center [436, 204] width 133 height 17
type input "smi"
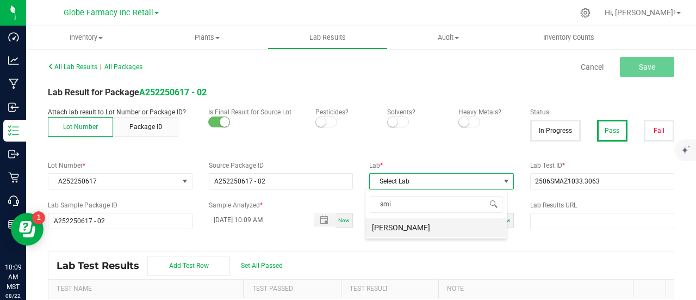
scroll to position [16, 140]
click at [400, 227] on li "SMITHERS" at bounding box center [435, 227] width 141 height 18
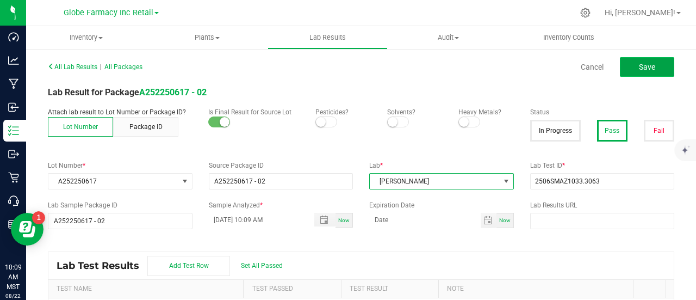
click at [639, 63] on span "Save" at bounding box center [647, 67] width 16 height 9
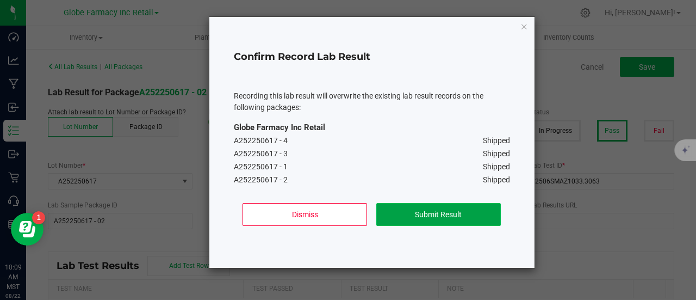
click at [411, 220] on button "Submit Result" at bounding box center [438, 214] width 125 height 23
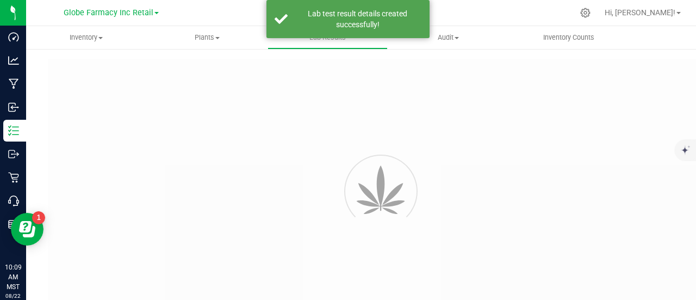
type input "A252250617 - 02"
type input "2506SMAZ1033.3063"
type input "A252250617 - 02"
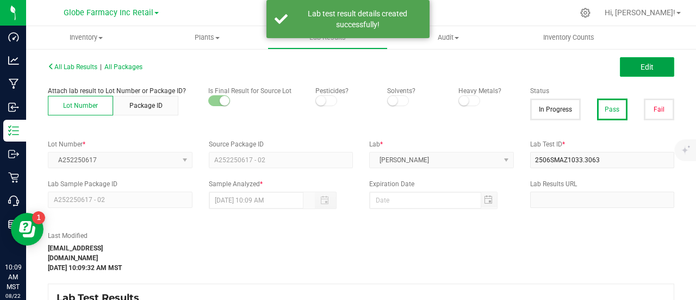
click at [651, 71] on button "Edit" at bounding box center [647, 67] width 54 height 20
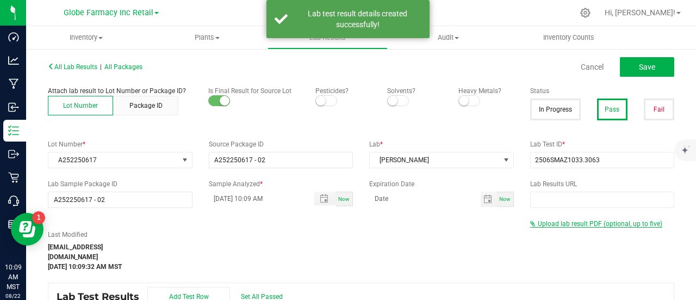
click at [555, 222] on span "Upload lab result PDF (optional, up to five)" at bounding box center [600, 224] width 125 height 8
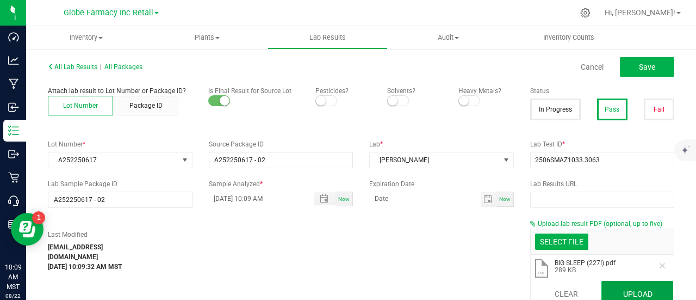
click at [628, 293] on button "Upload" at bounding box center [637, 294] width 72 height 26
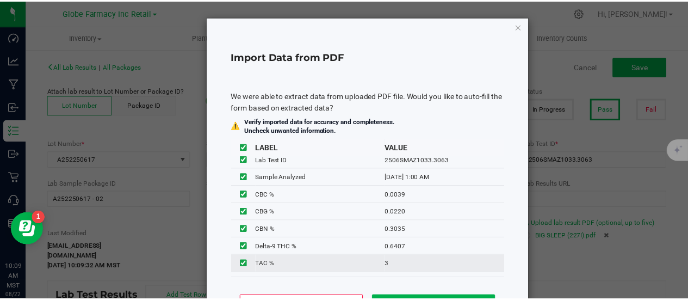
scroll to position [35, 0]
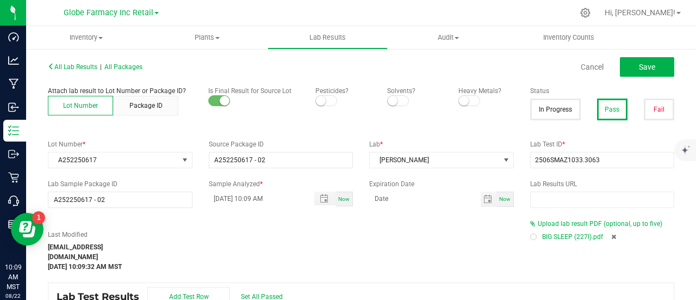
click at [638, 78] on div "All Lab Results | All Packages Cancel Save" at bounding box center [361, 66] width 643 height 27
click at [638, 72] on button "Save" at bounding box center [647, 67] width 54 height 20
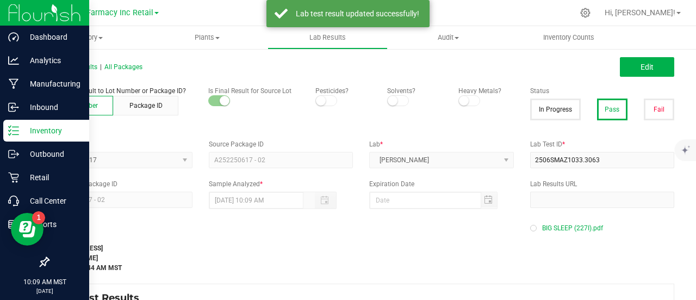
click at [13, 127] on icon at bounding box center [13, 130] width 11 height 11
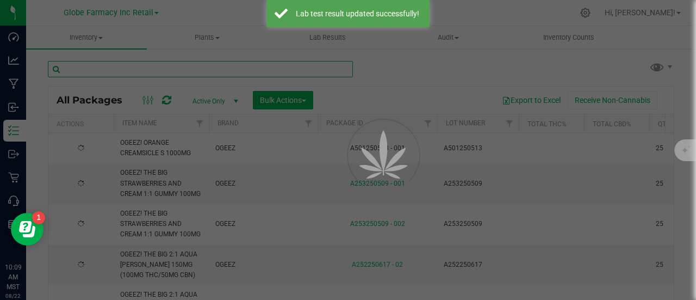
paste input "A001250505"
drag, startPoint x: 82, startPoint y: 59, endPoint x: 105, endPoint y: 70, distance: 26.3
click at [105, 70] on input "text" at bounding box center [200, 69] width 305 height 16
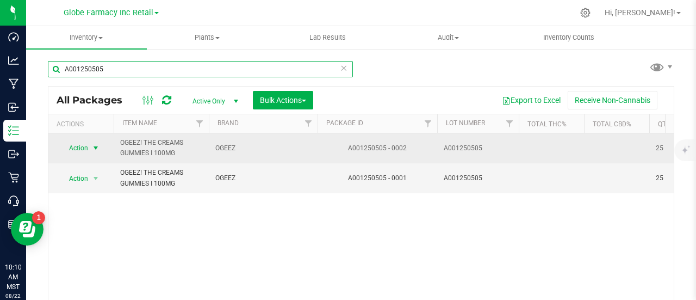
type input "A001250505"
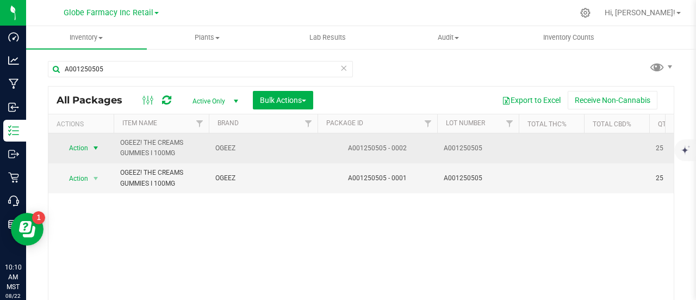
click at [78, 147] on span "Action" at bounding box center [73, 147] width 29 height 15
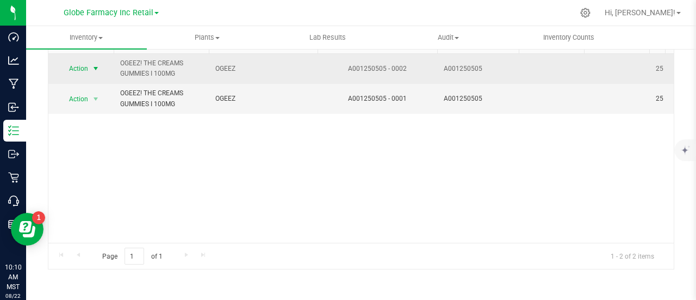
click at [91, 70] on span "select" at bounding box center [96, 68] width 14 height 15
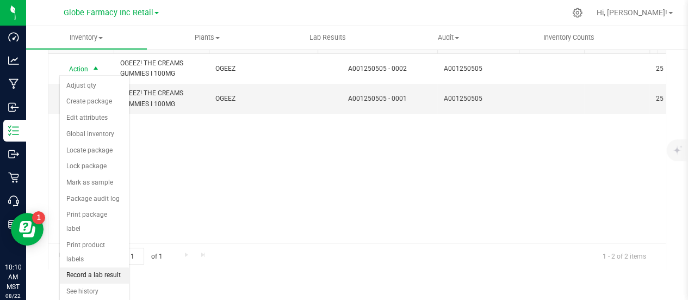
click at [110, 267] on li "Record a lab result" at bounding box center [94, 275] width 69 height 16
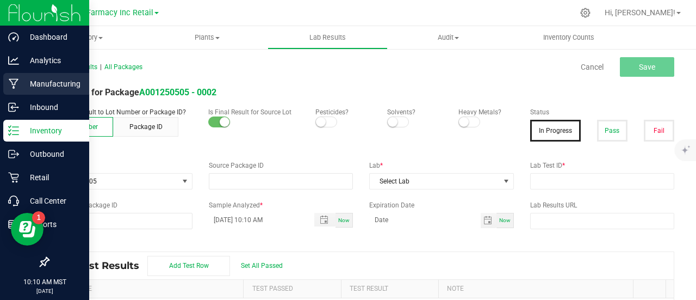
type input "A001250505 - 0002"
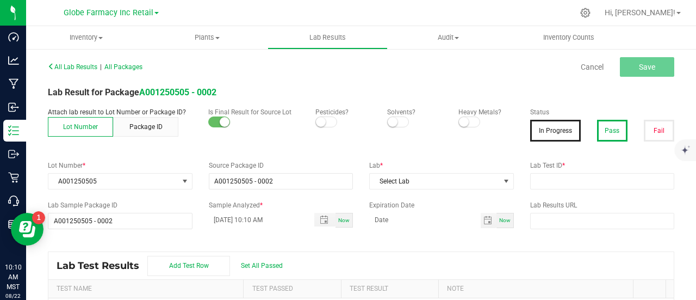
click at [605, 141] on button "Pass" at bounding box center [612, 131] width 30 height 22
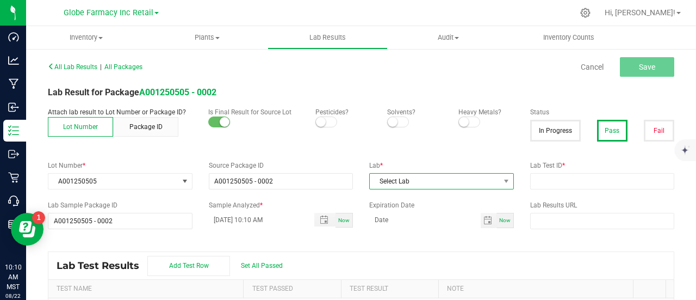
click at [421, 183] on span "Select Lab" at bounding box center [435, 180] width 130 height 15
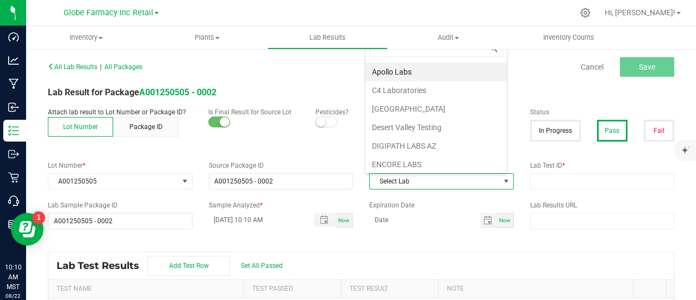
scroll to position [16, 140]
type input "smi"
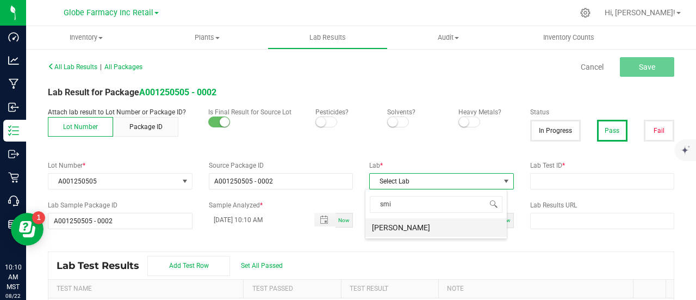
click at [408, 226] on li "SMITHERS" at bounding box center [435, 227] width 141 height 18
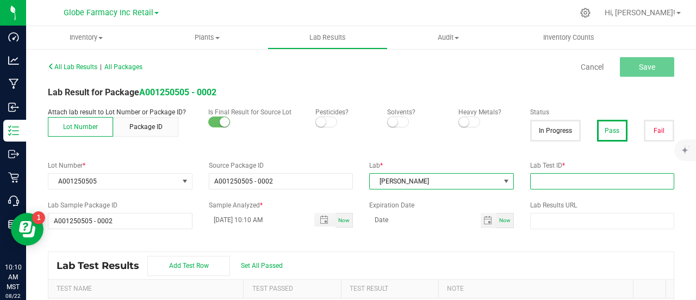
click at [585, 183] on input "text" at bounding box center [602, 181] width 145 height 16
paste input "2505SMAZ0714.2035"
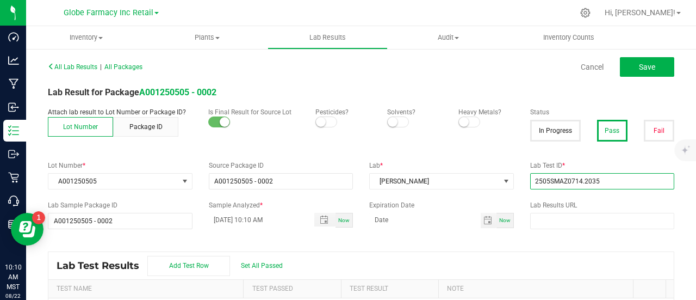
type input "2505SMAZ0714.2035"
click at [495, 252] on div "Lab Test Results Add Test Row Set All Passed" at bounding box center [360, 265] width 625 height 27
click at [640, 56] on div "All Lab Results | All Packages Cancel Save" at bounding box center [361, 66] width 643 height 27
click at [639, 65] on span "Save" at bounding box center [647, 67] width 16 height 9
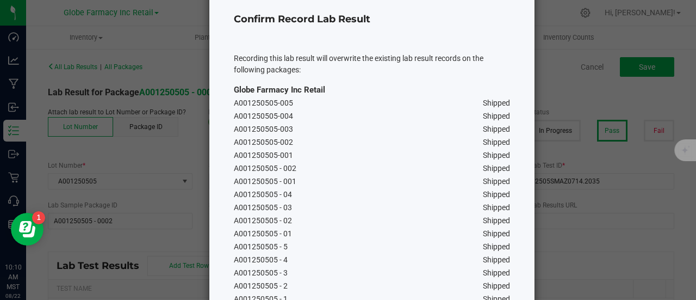
scroll to position [140, 0]
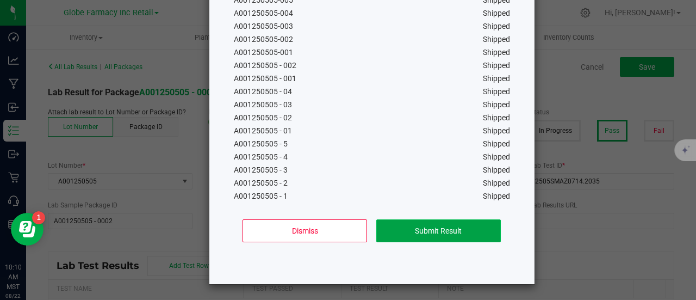
click at [461, 234] on button "Submit Result" at bounding box center [438, 230] width 125 height 23
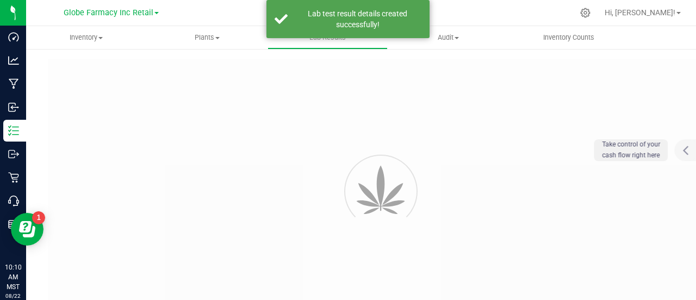
type input "A001250505 - 0002"
type input "2505SMAZ0714.2035"
type input "A001250505 - 0002"
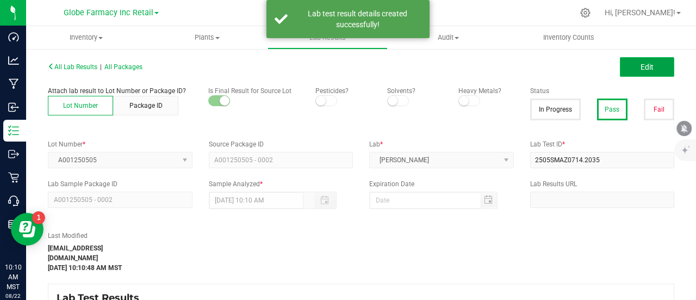
click at [641, 68] on span "Edit" at bounding box center [647, 67] width 13 height 9
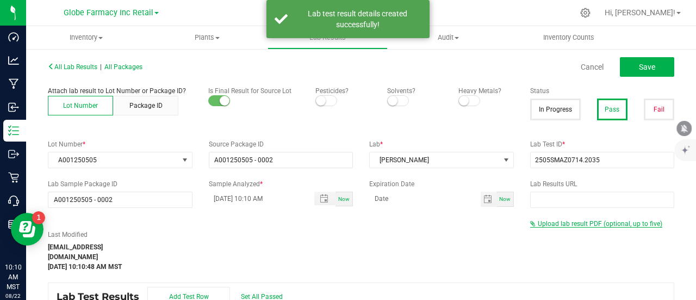
click at [576, 222] on span "Upload lab result PDF (optional, up to five)" at bounding box center [600, 224] width 125 height 8
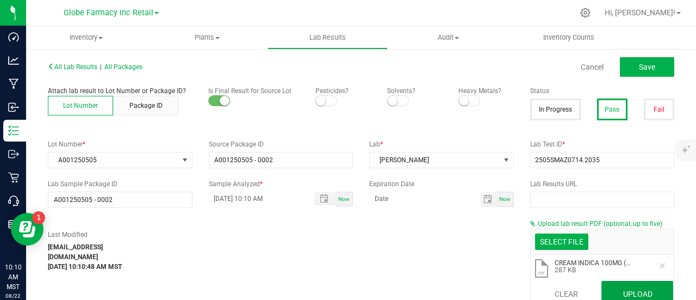
click at [627, 290] on button "Upload" at bounding box center [637, 294] width 72 height 26
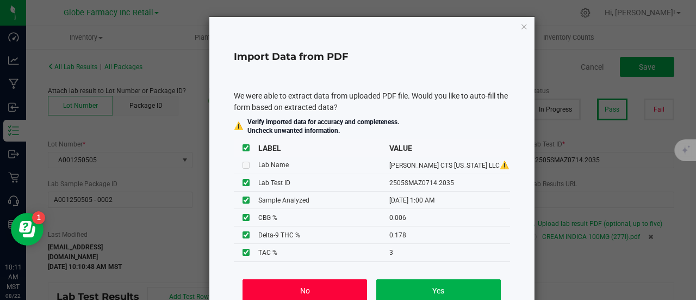
drag, startPoint x: 299, startPoint y: 287, endPoint x: 380, endPoint y: 272, distance: 81.8
click at [299, 287] on button "No" at bounding box center [305, 290] width 125 height 23
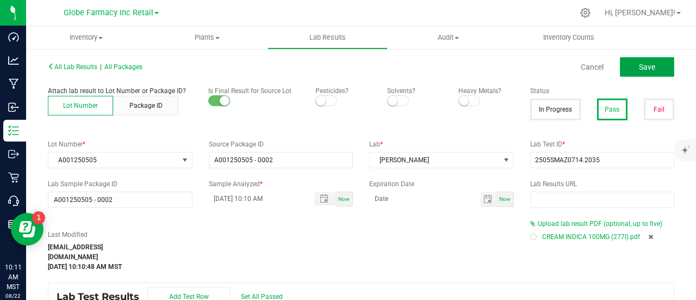
click at [639, 64] on span "Save" at bounding box center [647, 67] width 16 height 9
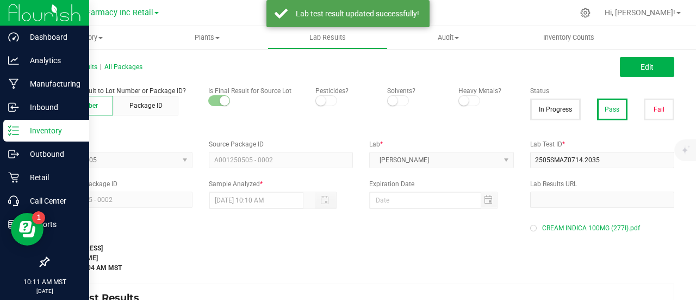
click at [15, 129] on icon at bounding box center [13, 130] width 11 height 11
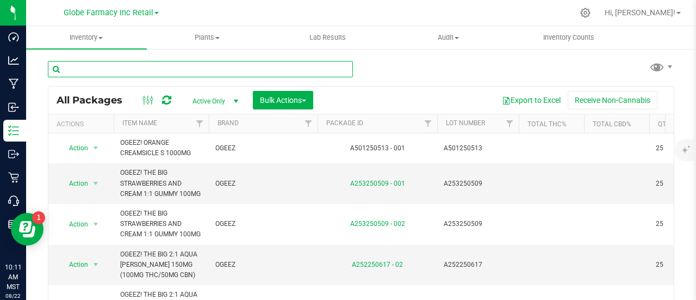
paste input "A002250507"
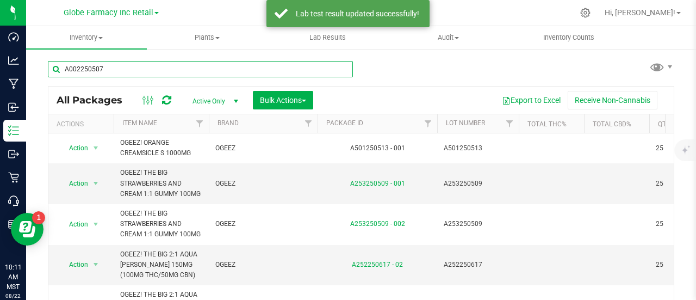
click at [243, 67] on input "A002250507" at bounding box center [200, 69] width 305 height 16
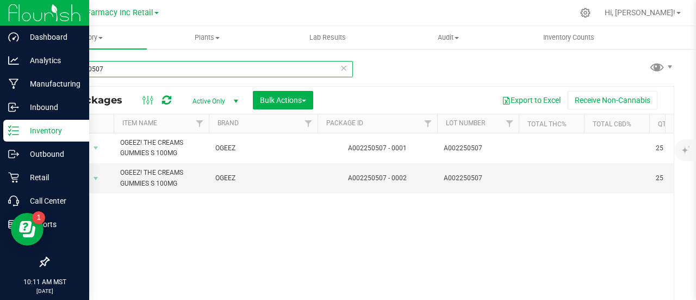
type input "A002250507"
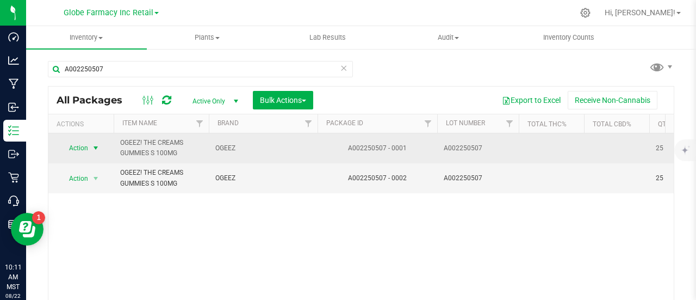
click at [90, 149] on span "select" at bounding box center [96, 147] width 14 height 15
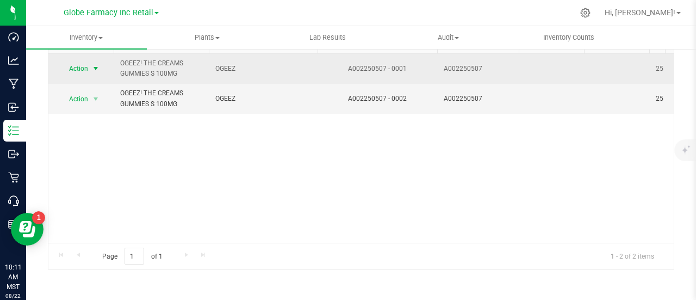
click at [96, 67] on span "select" at bounding box center [95, 68] width 9 height 9
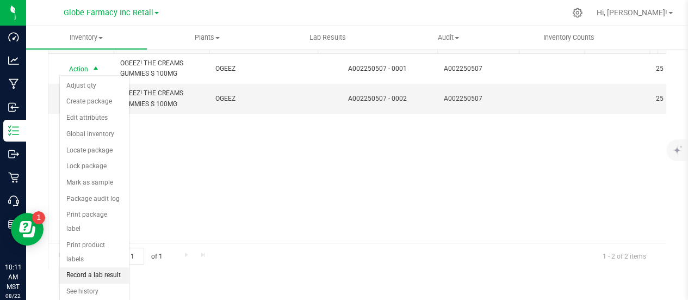
click at [91, 267] on li "Record a lab result" at bounding box center [94, 275] width 69 height 16
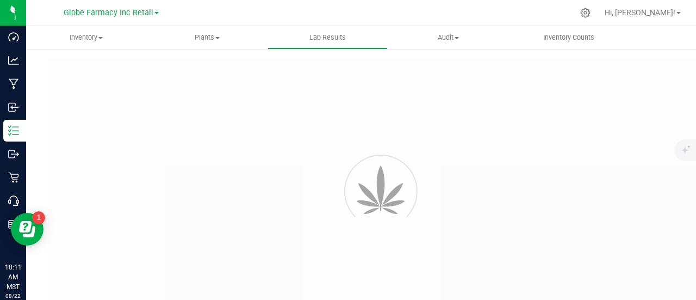
type input "A002250507 - 0001"
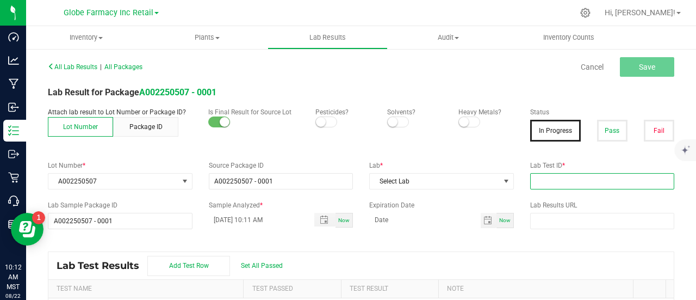
drag, startPoint x: 550, startPoint y: 177, endPoint x: 570, endPoint y: 157, distance: 28.5
click at [550, 177] on input "text" at bounding box center [602, 181] width 145 height 16
paste input "2505SMAZ0714.2039"
type input "2505SMAZ0714.2039"
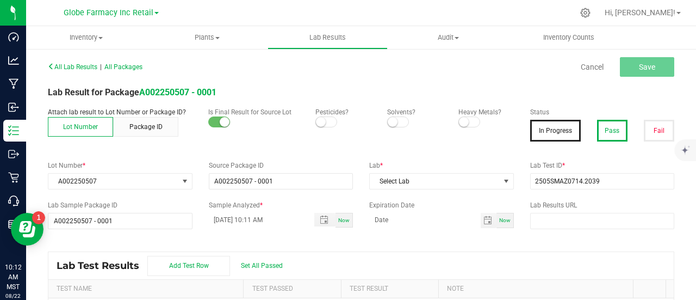
drag, startPoint x: 601, startPoint y: 127, endPoint x: 670, endPoint y: 43, distance: 108.2
click at [601, 127] on button "Pass" at bounding box center [612, 131] width 30 height 22
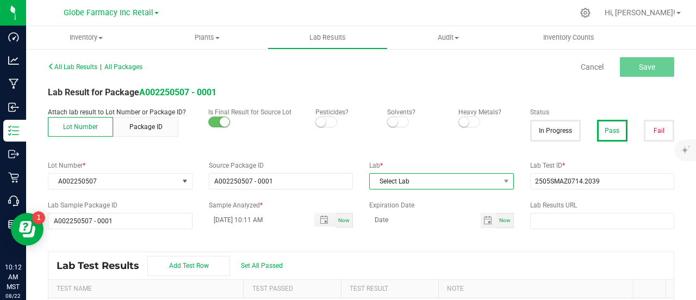
click at [411, 178] on span "Select Lab" at bounding box center [435, 180] width 130 height 15
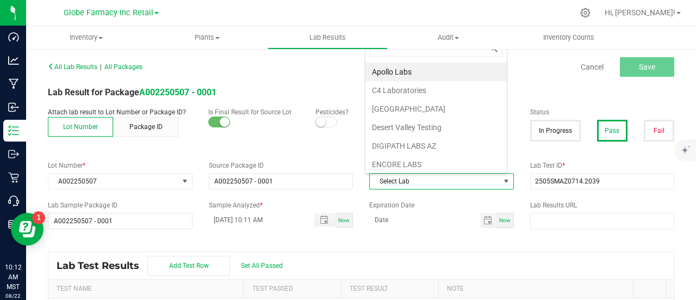
scroll to position [16, 140]
type input "smi"
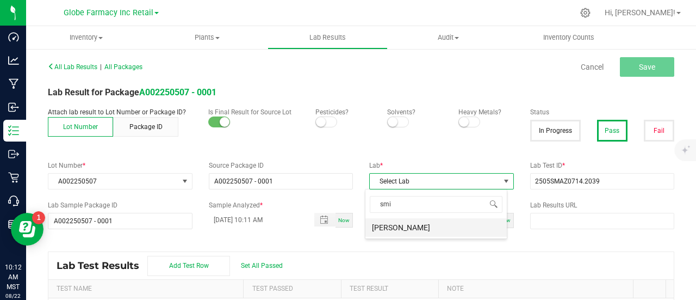
click at [410, 220] on li "SMITHERS" at bounding box center [435, 227] width 141 height 18
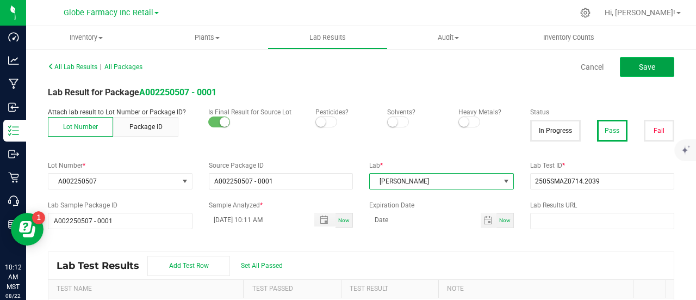
click at [654, 66] on button "Save" at bounding box center [647, 67] width 54 height 20
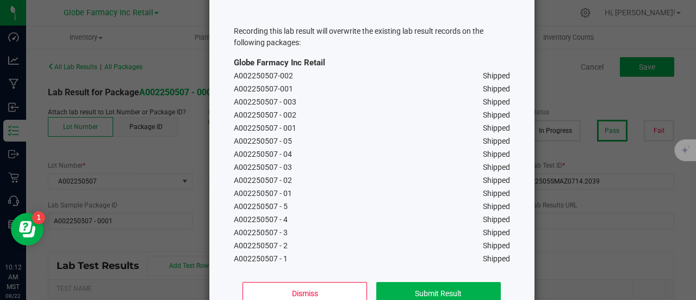
scroll to position [127, 0]
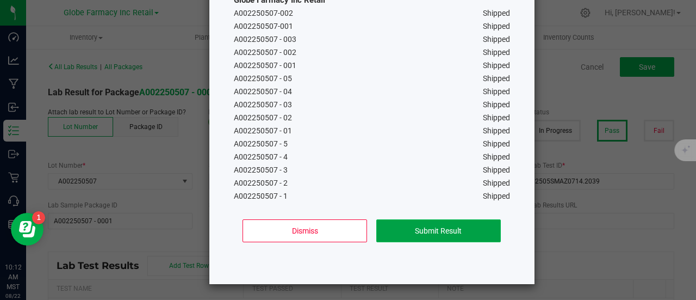
click at [480, 225] on button "Submit Result" at bounding box center [438, 230] width 125 height 23
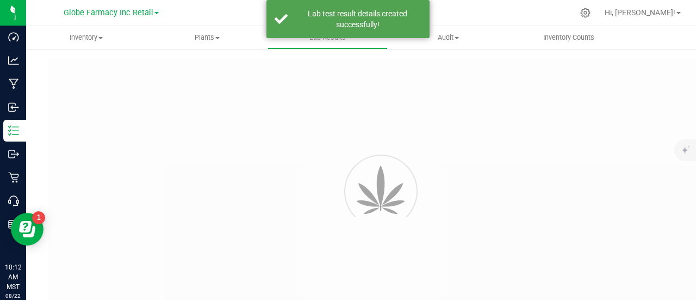
type input "A002250507 - 0001"
type input "2505SMAZ0714.2039"
type input "A002250507 - 0001"
type input "08/22/2025 10:11 AM"
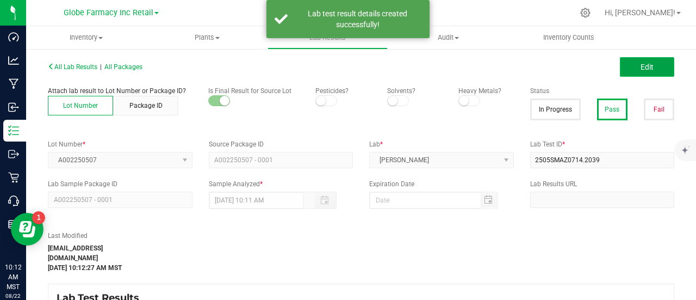
click at [651, 74] on button "Edit" at bounding box center [647, 67] width 54 height 20
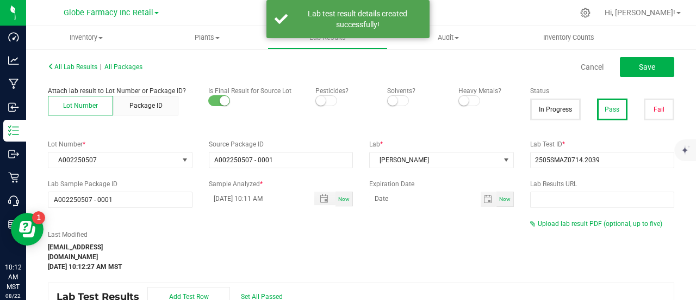
click at [582, 218] on div "All Lab Results | All Packages Cancel Save Attach lab result to Lot Number or P…" at bounding box center [361, 225] width 626 height 332
click at [570, 225] on span "Upload lab result PDF (optional, up to five)" at bounding box center [600, 224] width 125 height 8
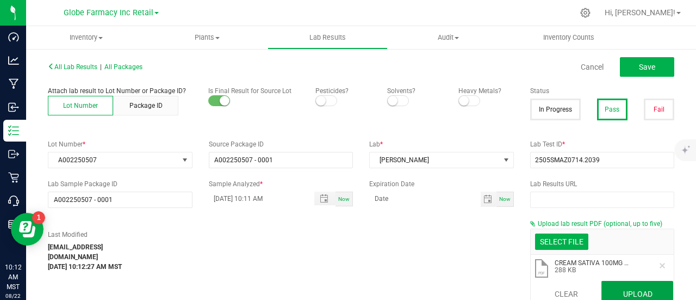
click at [621, 290] on button "Upload" at bounding box center [637, 294] width 72 height 26
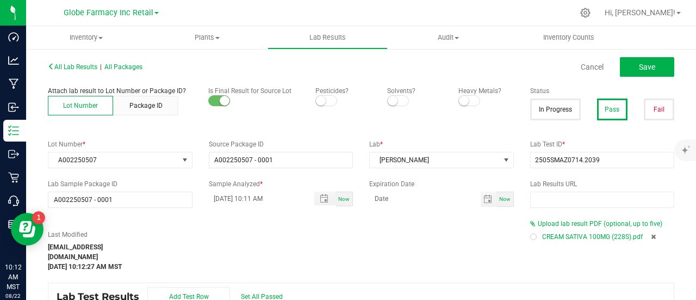
click at [648, 77] on div "All Lab Results | All Packages Cancel Save" at bounding box center [361, 66] width 643 height 27
click at [647, 67] on button "Save" at bounding box center [647, 67] width 54 height 20
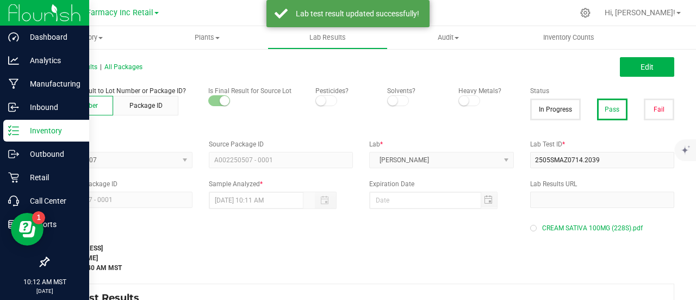
click at [20, 123] on div "Inventory" at bounding box center [46, 131] width 86 height 22
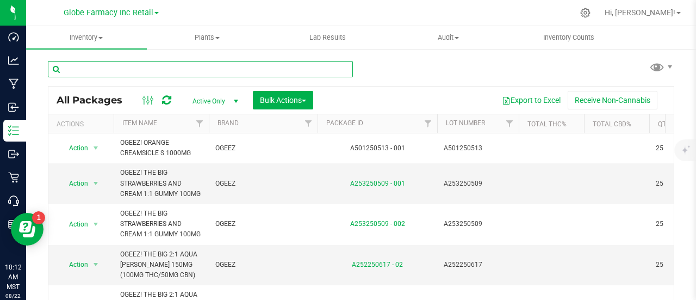
click at [297, 65] on input "text" at bounding box center [200, 69] width 305 height 16
paste input "A004250509"
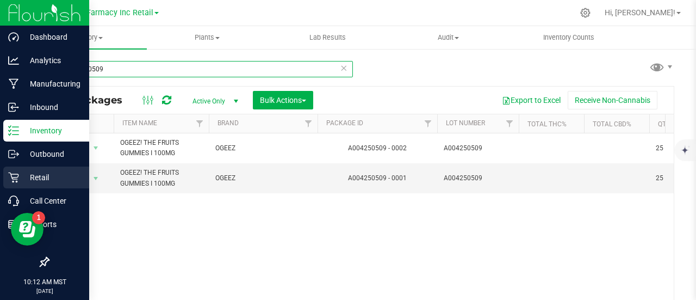
type input "A004250509"
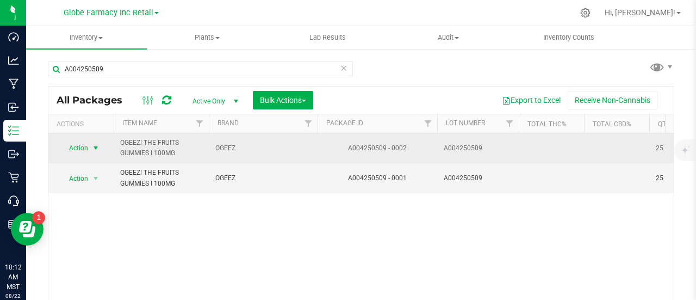
click at [91, 146] on span "select" at bounding box center [95, 148] width 9 height 9
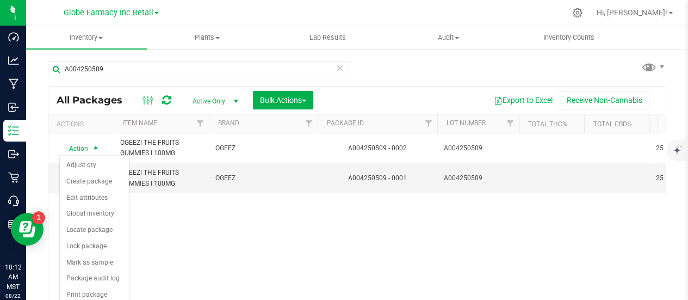
click at [197, 248] on div "Action Action Adjust qty Create package Edit attributes Global inventory Locate…" at bounding box center [356, 227] width 617 height 189
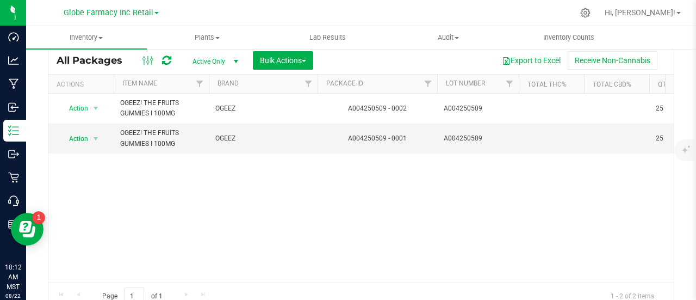
scroll to position [79, 0]
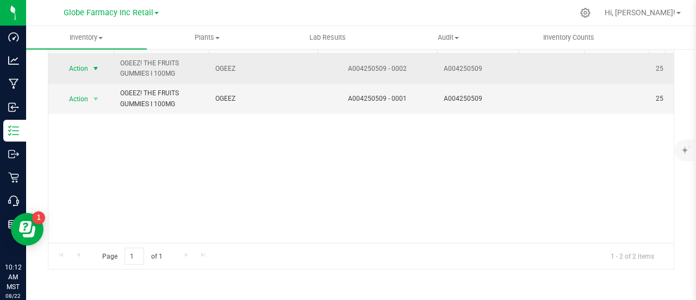
click at [87, 66] on span "Action" at bounding box center [73, 68] width 29 height 15
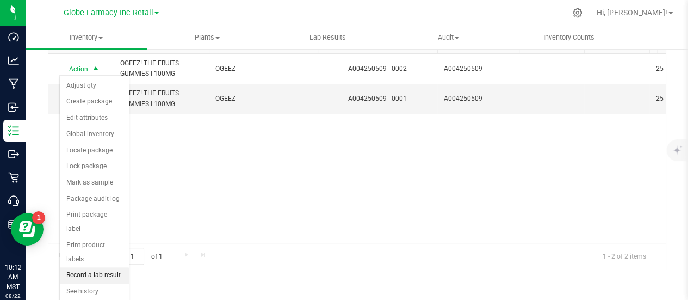
click at [86, 267] on li "Record a lab result" at bounding box center [94, 275] width 69 height 16
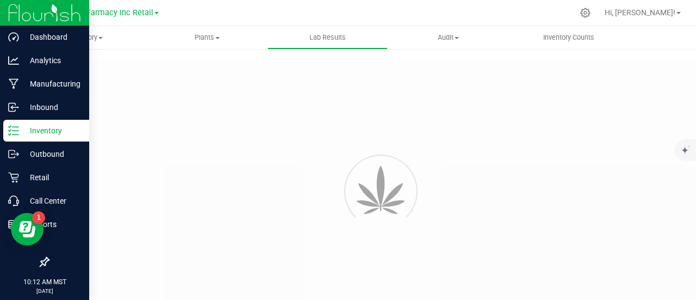
type input "A004250509 - 0002"
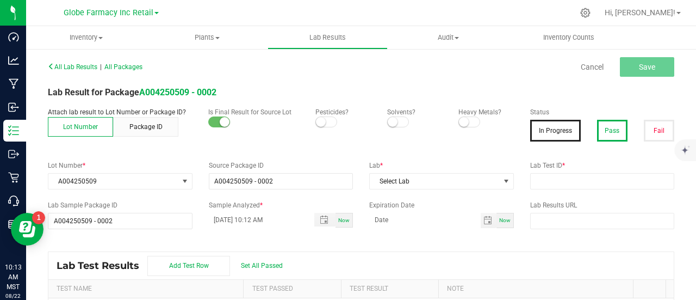
click at [614, 136] on button "Pass" at bounding box center [612, 131] width 30 height 22
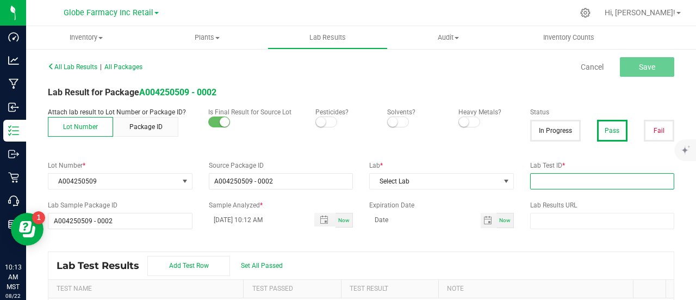
click at [593, 179] on input "text" at bounding box center [602, 181] width 145 height 16
paste input "2505SMAZ0745.2136"
type input "2505SMAZ0745.2136"
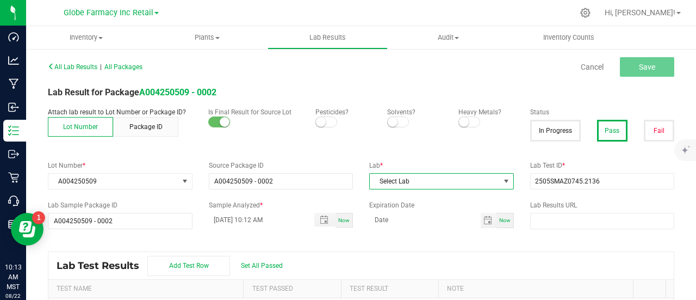
click at [390, 181] on span "Select Lab" at bounding box center [435, 180] width 130 height 15
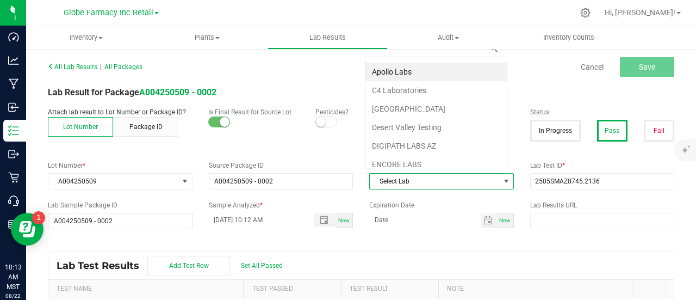
scroll to position [16, 140]
type input "smi"
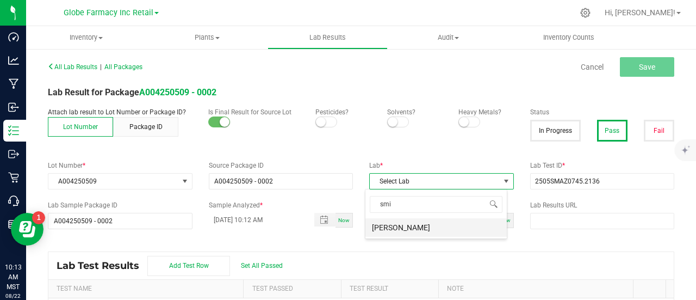
click at [390, 233] on li "SMITHERS" at bounding box center [435, 227] width 141 height 18
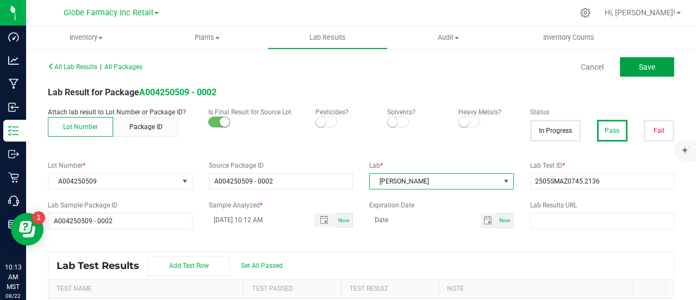
click at [652, 70] on button "Save" at bounding box center [647, 67] width 54 height 20
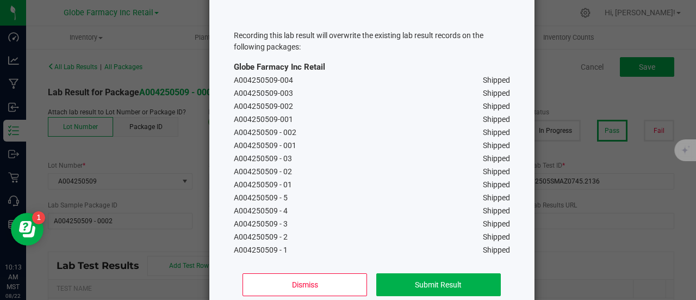
scroll to position [114, 0]
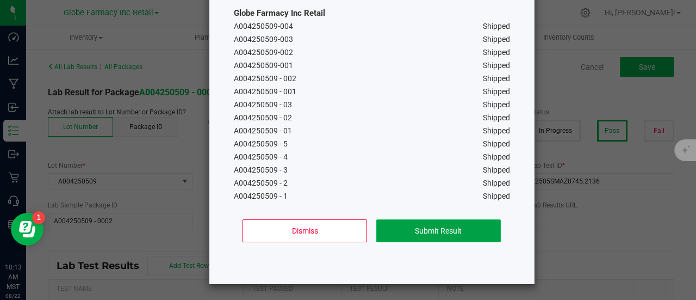
click at [463, 225] on button "Submit Result" at bounding box center [438, 230] width 125 height 23
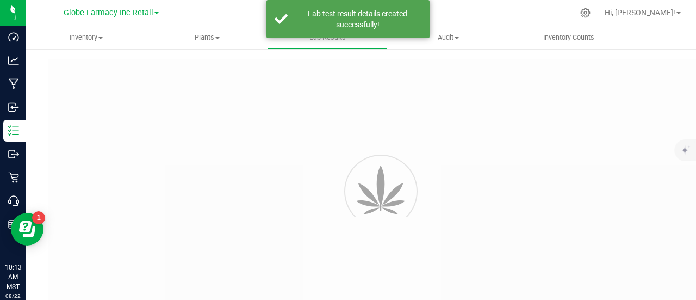
type input "A004250509 - 0002"
type input "2505SMAZ0745.2136"
type input "A004250509 - 0002"
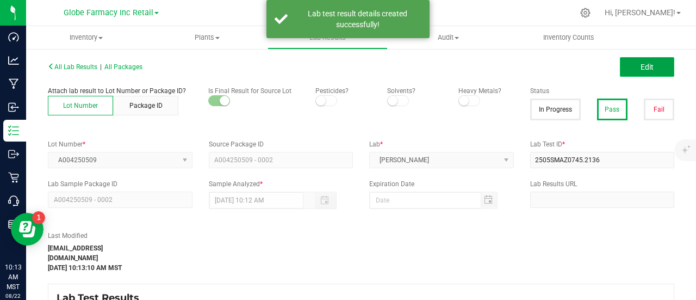
click at [641, 69] on span "Edit" at bounding box center [647, 67] width 13 height 9
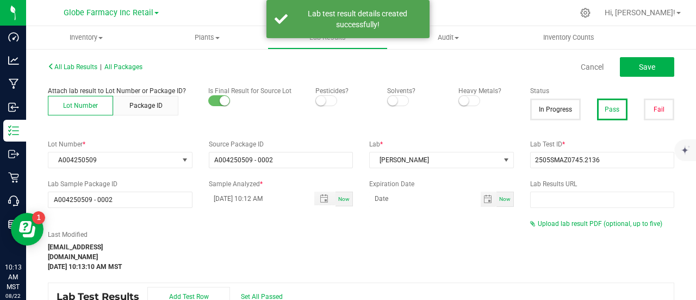
click at [576, 231] on div "Last Modified alexar@earthshealing.org Aug 22, 2025 10:13:10 AM MST Upload lab …" at bounding box center [361, 245] width 643 height 53
click at [575, 222] on span "Upload lab result PDF (optional, up to five)" at bounding box center [600, 224] width 125 height 8
click at [562, 250] on div "Select file Drop files here to upload" at bounding box center [603, 241] width 144 height 25
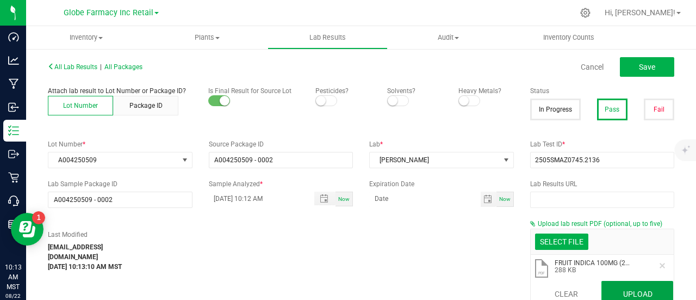
click at [619, 287] on button "Upload" at bounding box center [637, 294] width 72 height 26
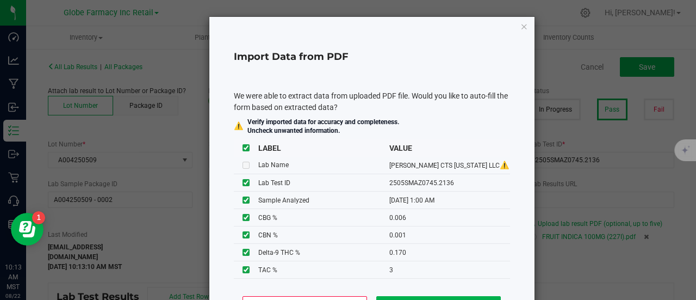
type input "05/20/2025 1:00 AM"
type input "3.0000"
type input "0.1700"
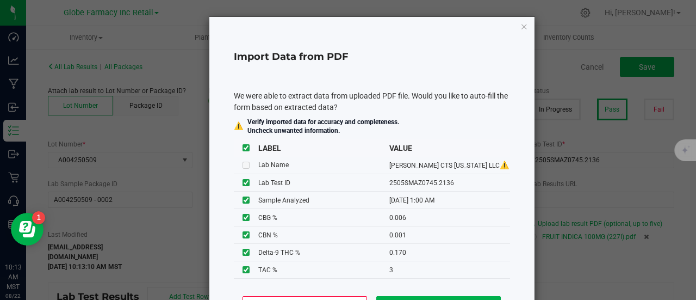
type input "0.0060"
type input "0.0010"
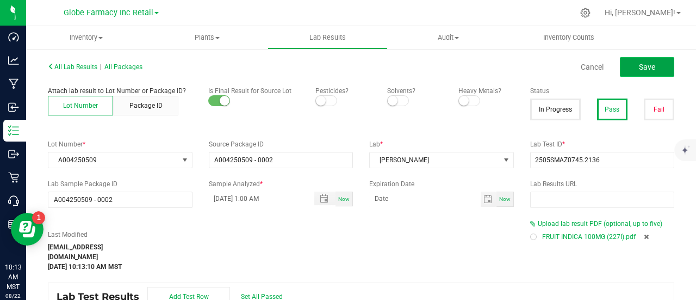
click at [639, 69] on span "Save" at bounding box center [647, 67] width 16 height 9
type input "0.1700"
type input "0.0060"
type input "0.0010"
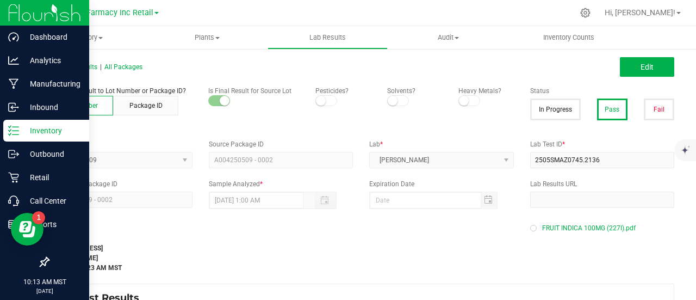
click at [7, 125] on div "Inventory" at bounding box center [46, 131] width 86 height 22
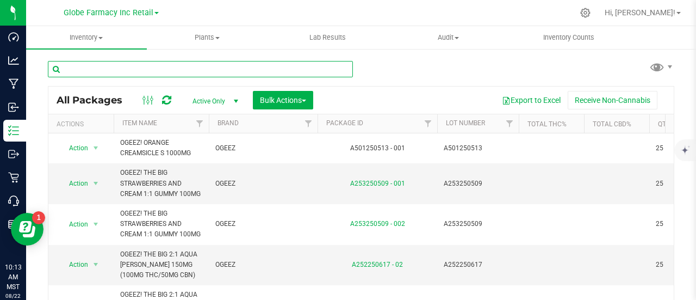
click at [182, 67] on input "text" at bounding box center [200, 69] width 305 height 16
paste input "A005250507"
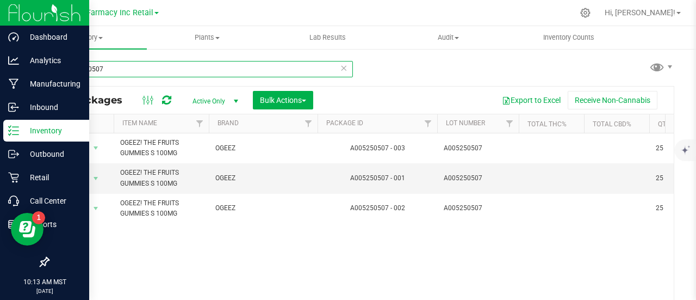
type input "A005250507"
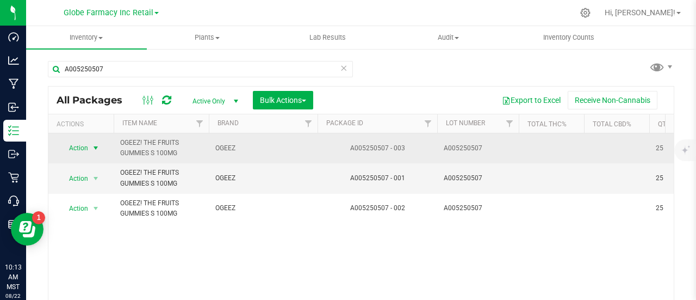
click at [91, 144] on span "select" at bounding box center [95, 148] width 9 height 9
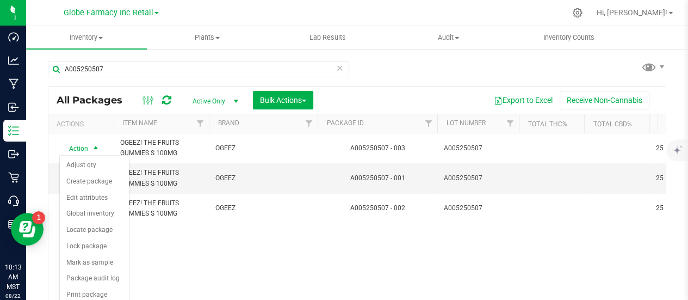
click at [233, 259] on div "Action Action Adjust qty Create package Edit attributes Global inventory Locate…" at bounding box center [356, 227] width 617 height 189
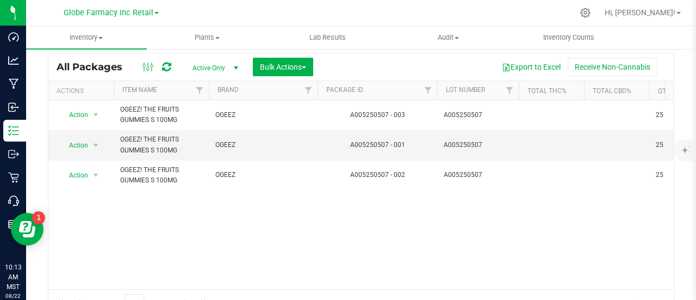
scroll to position [79, 0]
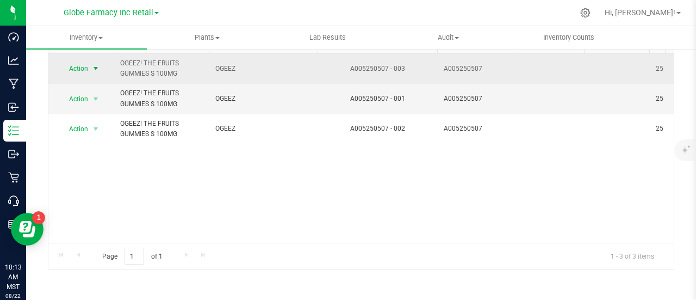
click at [89, 71] on span "select" at bounding box center [96, 68] width 14 height 15
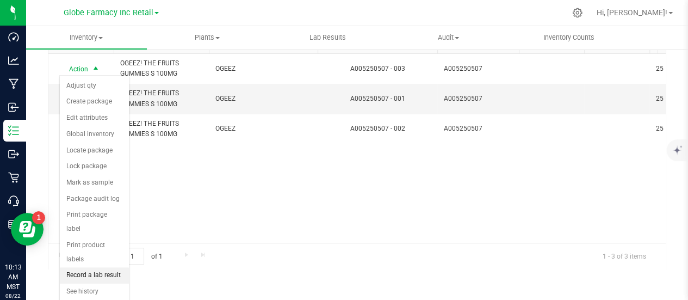
click at [99, 267] on li "Record a lab result" at bounding box center [94, 275] width 69 height 16
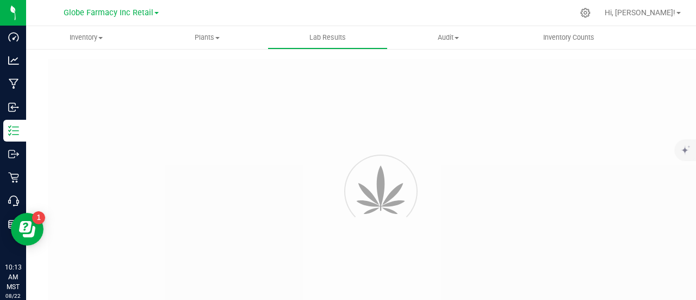
type input "A005250507 - 003"
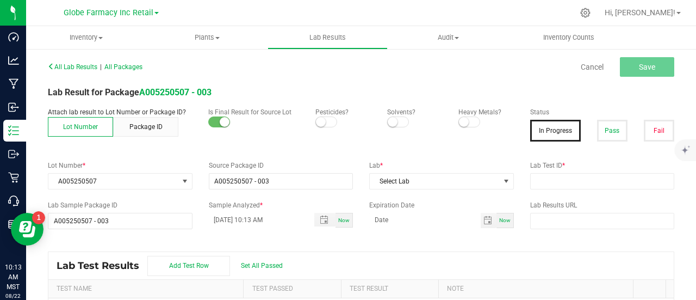
drag, startPoint x: 607, startPoint y: 135, endPoint x: 588, endPoint y: 190, distance: 58.1
click at [606, 138] on button "Pass" at bounding box center [612, 131] width 30 height 22
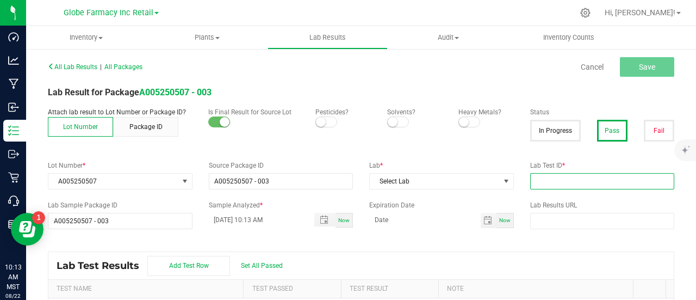
click at [581, 175] on input "text" at bounding box center [602, 181] width 145 height 16
paste input "2505SMAZ0714.2040"
type input "2505SMAZ0714.2040"
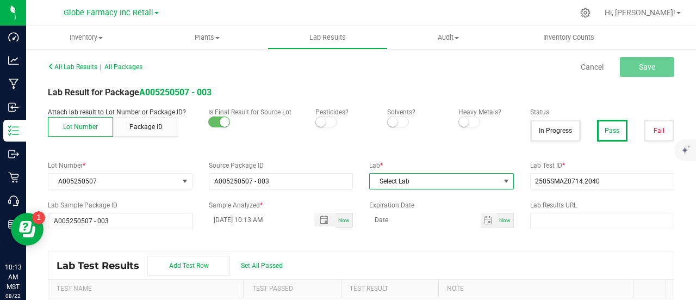
click at [402, 184] on span "Select Lab" at bounding box center [435, 180] width 130 height 15
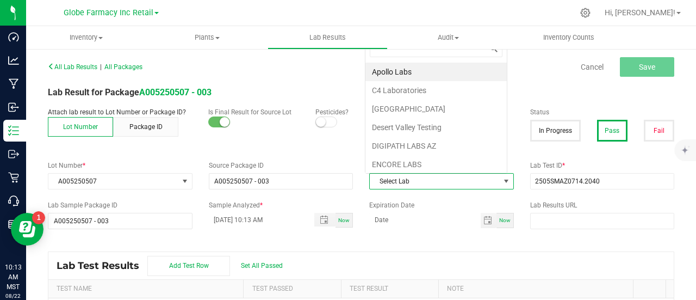
scroll to position [16, 140]
type input "smi"
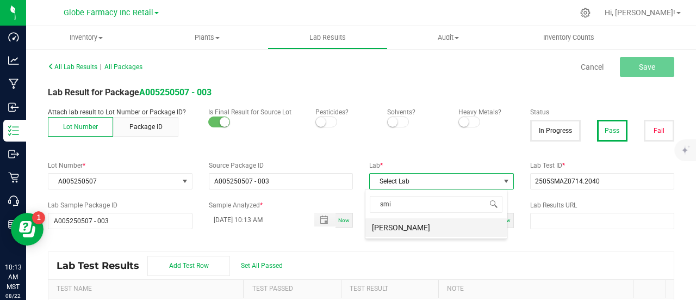
click at [381, 223] on li "SMITHERS" at bounding box center [435, 227] width 141 height 18
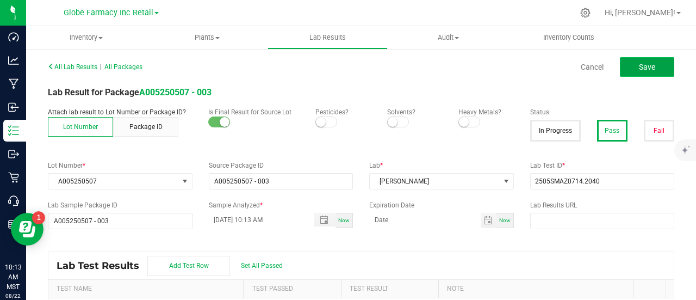
click at [629, 70] on button "Save" at bounding box center [647, 67] width 54 height 20
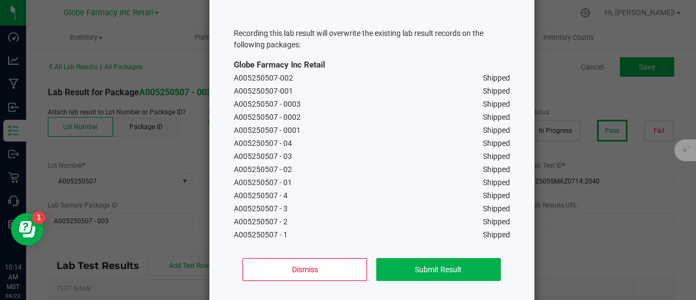
scroll to position [101, 0]
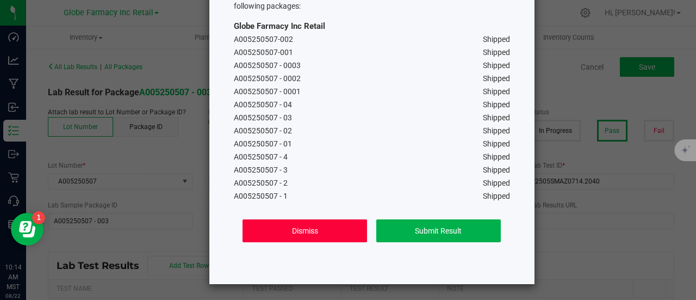
click at [327, 227] on button "Dismiss" at bounding box center [305, 230] width 125 height 23
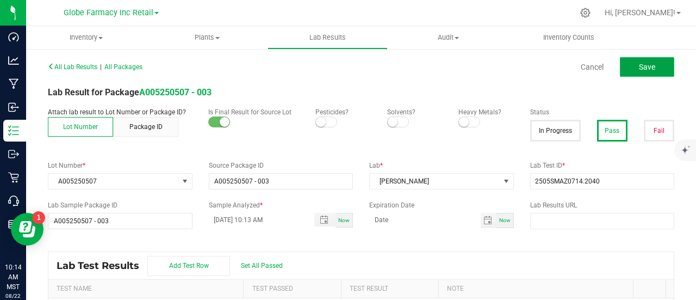
click at [650, 68] on button "Save" at bounding box center [647, 67] width 54 height 20
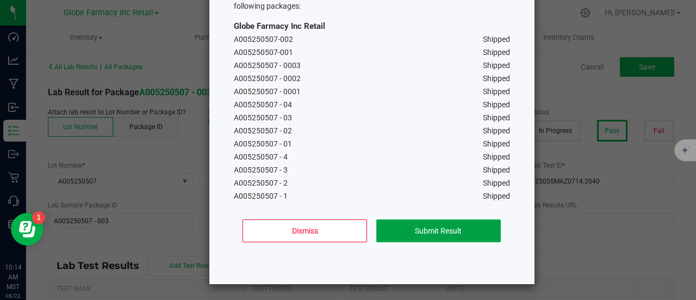
click at [451, 232] on button "Submit Result" at bounding box center [438, 230] width 125 height 23
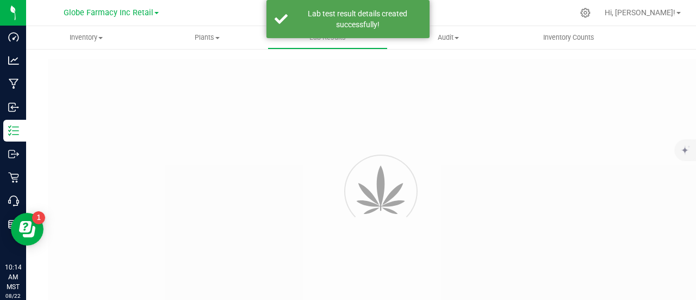
type input "A005250507 - 003"
type input "2505SMAZ0714.2040"
type input "A005250507 - 003"
type input "08/22/2025 10:13 AM"
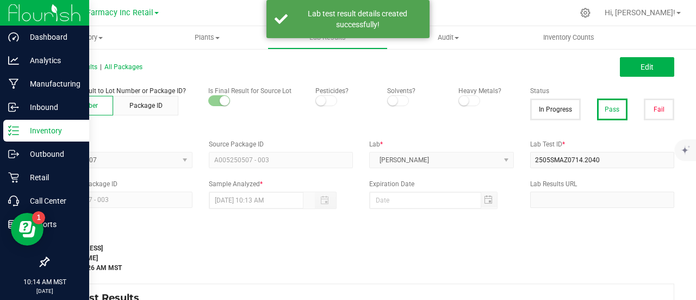
click at [23, 136] on p "Inventory" at bounding box center [51, 130] width 65 height 13
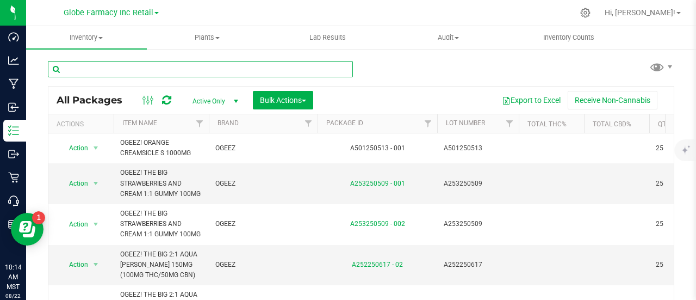
click at [148, 71] on input "text" at bounding box center [200, 69] width 305 height 16
paste input "A501250513"
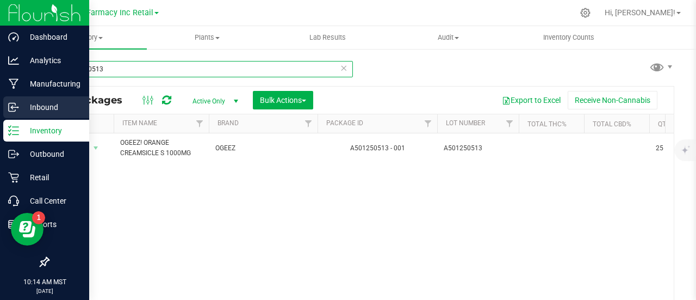
type input "A501250513"
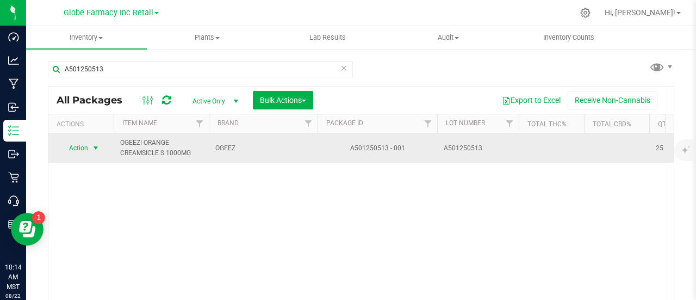
click at [75, 154] on span "Action" at bounding box center [73, 147] width 29 height 15
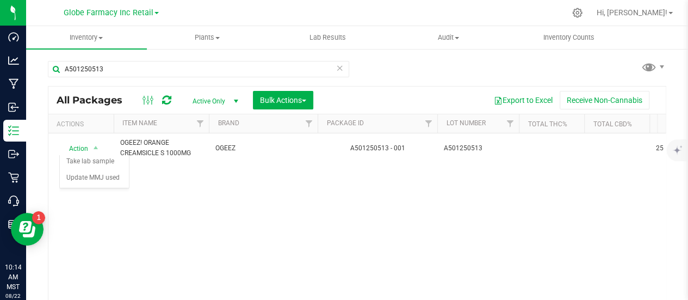
click at [219, 211] on div "Action Action Adjust qty Create package Edit attributes Global inventory Locate…" at bounding box center [356, 227] width 617 height 189
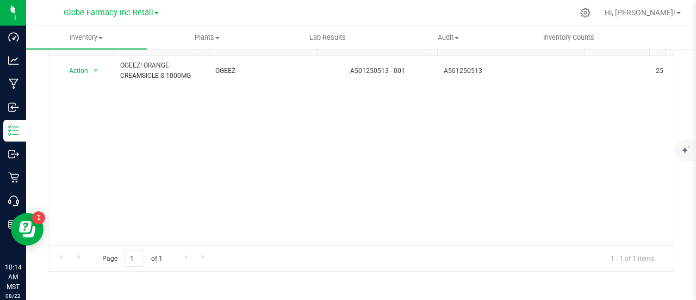
scroll to position [79, 0]
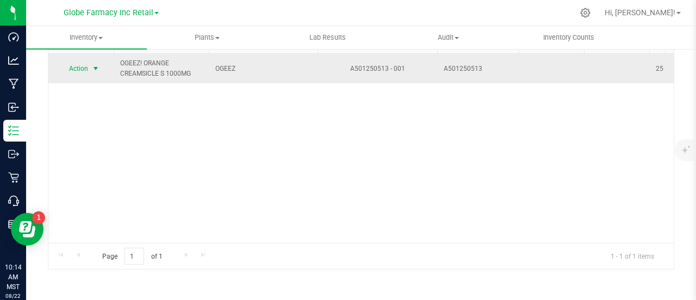
click at [87, 72] on span "Action" at bounding box center [73, 68] width 29 height 15
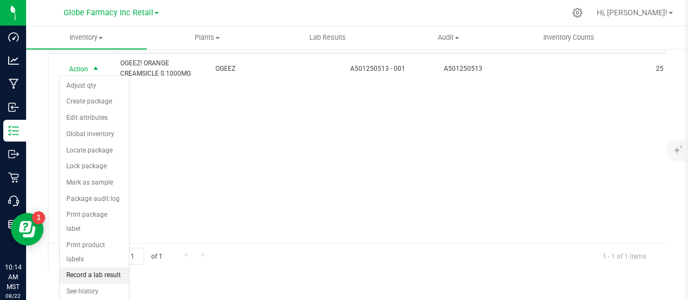
click at [114, 267] on li "Record a lab result" at bounding box center [94, 275] width 69 height 16
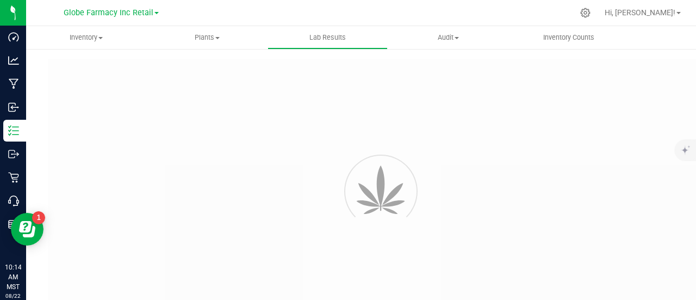
type input "A501250513 - 001"
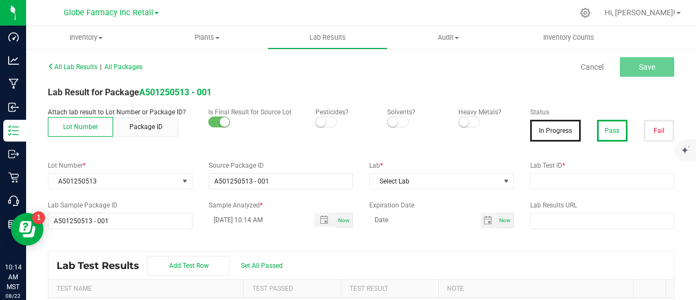
drag, startPoint x: 602, startPoint y: 129, endPoint x: 599, endPoint y: 140, distance: 10.8
click at [602, 129] on button "Pass" at bounding box center [612, 131] width 30 height 22
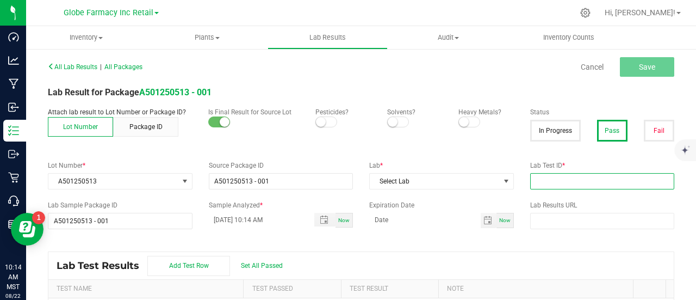
click at [560, 176] on input "text" at bounding box center [602, 181] width 145 height 16
paste input "2505SMAZ0775.2202"
type input "2505SMAZ0775.2202"
click at [409, 172] on div "Lab * Select Lab" at bounding box center [441, 174] width 161 height 29
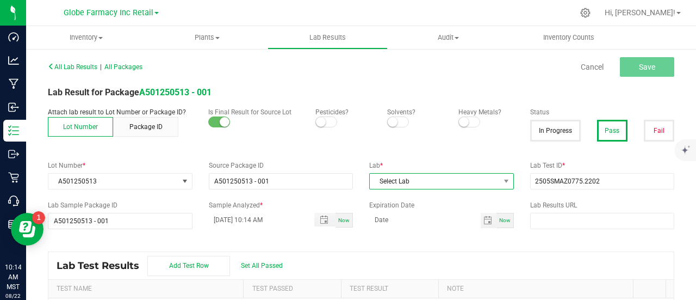
click at [403, 181] on span "Select Lab" at bounding box center [435, 180] width 130 height 15
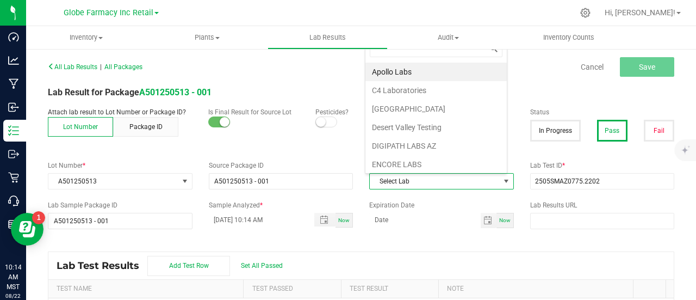
scroll to position [16, 140]
type input "smi"
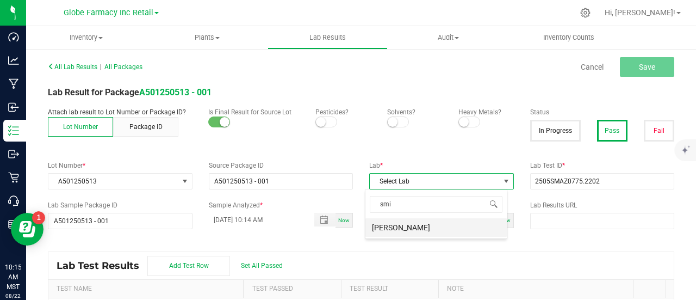
click at [395, 222] on li "SMITHERS" at bounding box center [435, 227] width 141 height 18
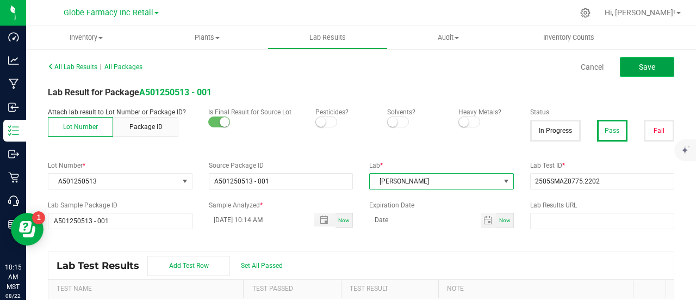
click at [657, 70] on button "Save" at bounding box center [647, 67] width 54 height 20
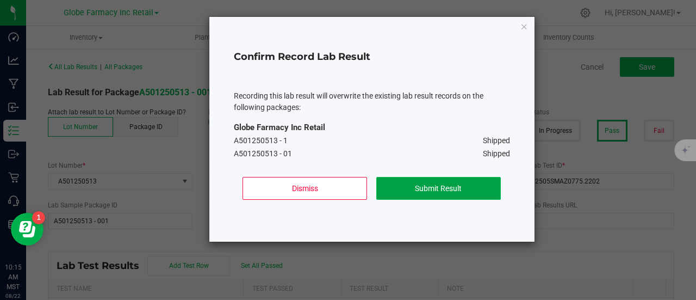
click at [417, 181] on button "Submit Result" at bounding box center [438, 188] width 125 height 23
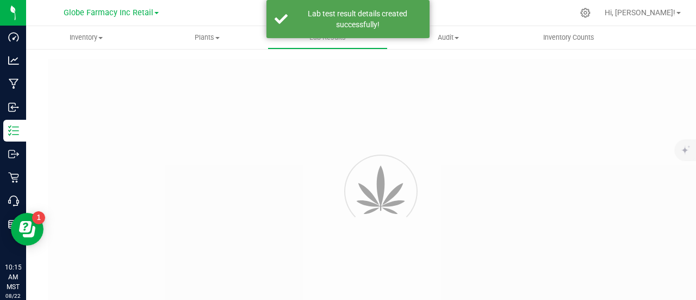
type input "A501250513 - 001"
type input "2505SMAZ0775.2202"
type input "A501250513 - 001"
type input "08/22/2025 10:14 AM"
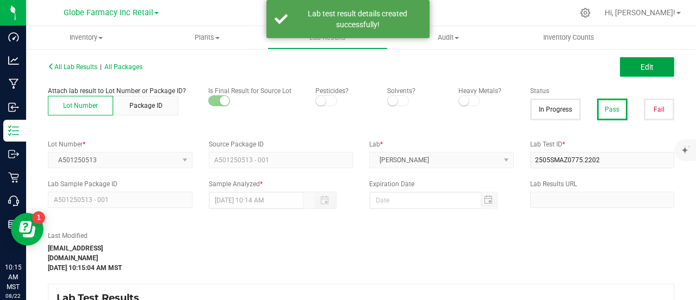
click at [649, 64] on button "Edit" at bounding box center [647, 67] width 54 height 20
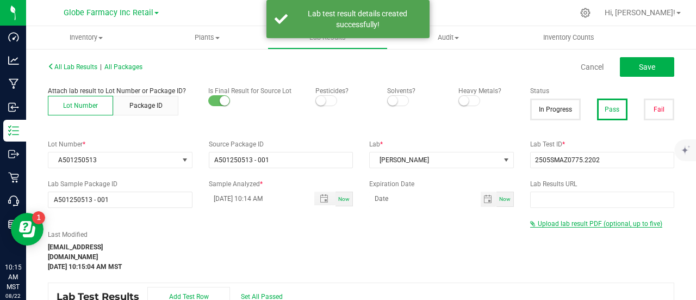
drag, startPoint x: 595, startPoint y: 217, endPoint x: 594, endPoint y: 226, distance: 9.4
click at [594, 219] on div "All Lab Results | All Packages Cancel Save Attach lab result to Lot Number or P…" at bounding box center [361, 225] width 626 height 332
click at [594, 226] on span "Upload lab result PDF (optional, up to five)" at bounding box center [600, 224] width 125 height 8
click at [590, 220] on span "Upload lab result PDF (optional, up to five)" at bounding box center [600, 224] width 125 height 8
click at [560, 228] on div "Upload lab result PDF (optional, up to five)" at bounding box center [602, 224] width 145 height 10
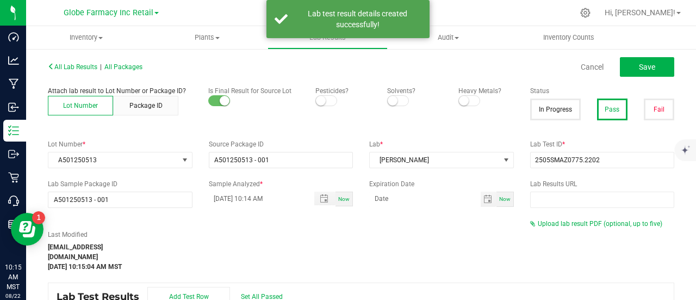
click at [560, 219] on div "Upload lab result PDF (optional, up to five)" at bounding box center [602, 224] width 145 height 10
click at [560, 222] on span "Upload lab result PDF (optional, up to five)" at bounding box center [600, 224] width 125 height 8
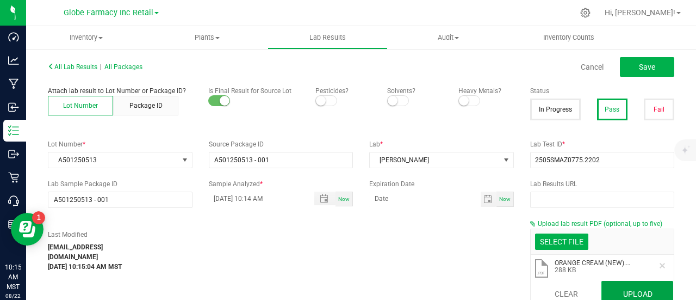
click at [627, 285] on button "Upload" at bounding box center [637, 294] width 72 height 26
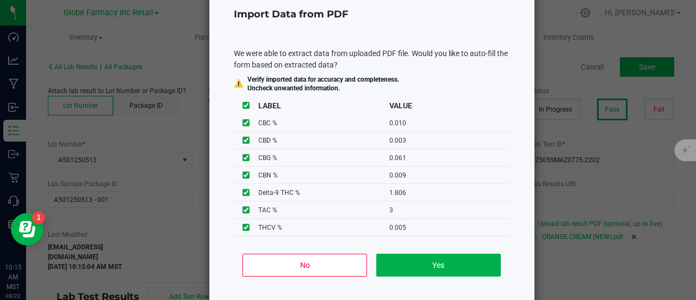
scroll to position [77, 0]
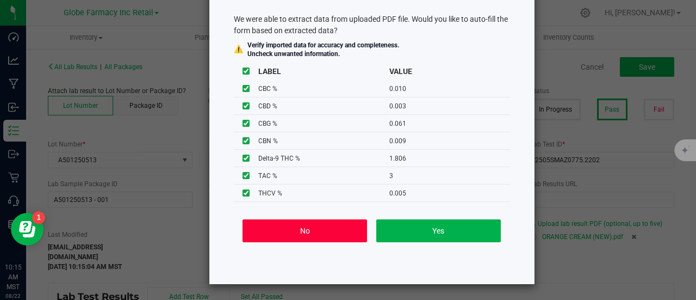
drag, startPoint x: 321, startPoint y: 228, endPoint x: 631, endPoint y: 165, distance: 316.2
click at [321, 228] on button "No" at bounding box center [305, 230] width 125 height 23
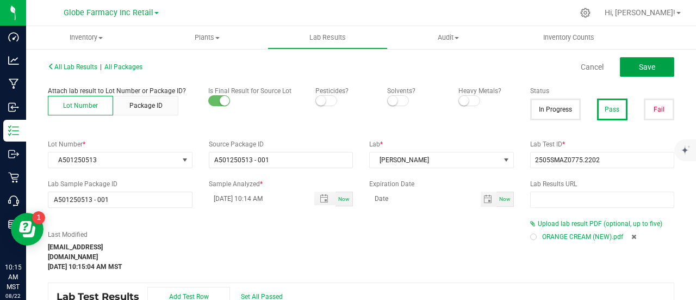
click at [623, 62] on button "Save" at bounding box center [647, 67] width 54 height 20
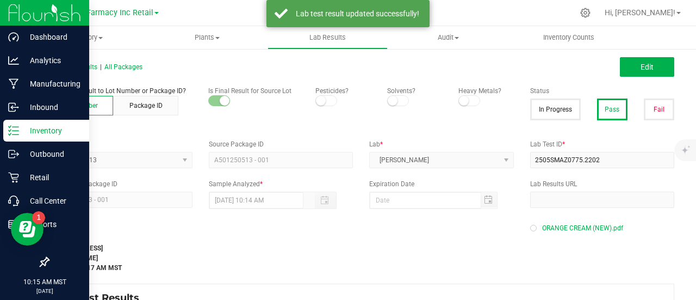
drag, startPoint x: 15, startPoint y: 129, endPoint x: 2, endPoint y: 133, distance: 13.6
click at [15, 129] on icon at bounding box center [13, 130] width 11 height 11
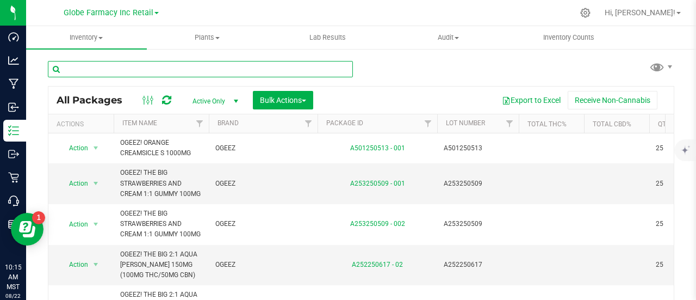
click at [203, 67] on input "text" at bounding box center [200, 69] width 305 height 16
paste input "A215250528"
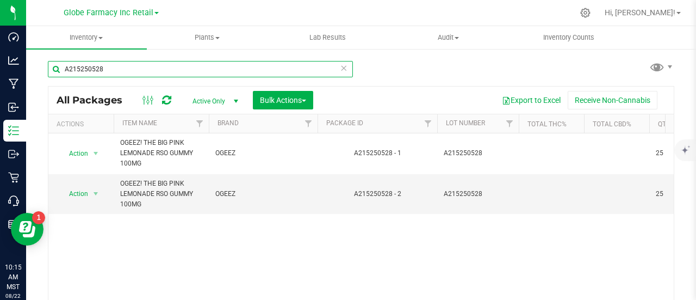
type input "A215250528"
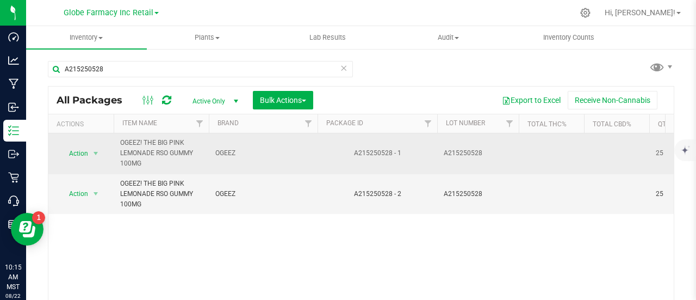
click at [88, 148] on span "Action" at bounding box center [80, 153] width 43 height 15
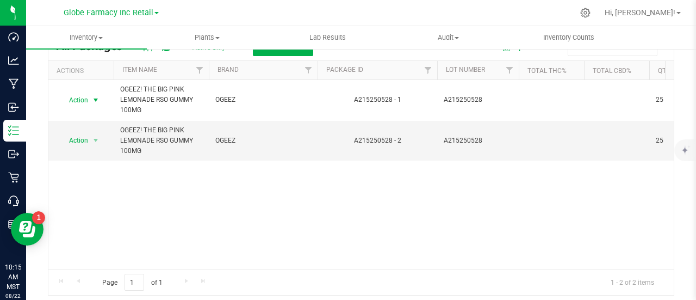
scroll to position [79, 0]
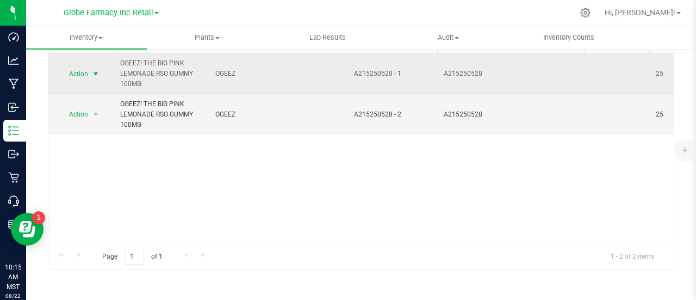
click at [94, 75] on span "select" at bounding box center [95, 74] width 9 height 9
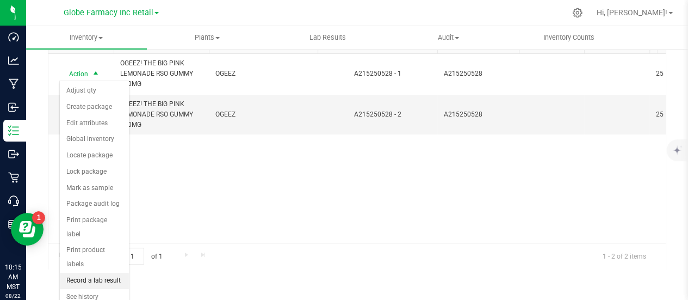
click at [102, 272] on li "Record a lab result" at bounding box center [94, 280] width 69 height 16
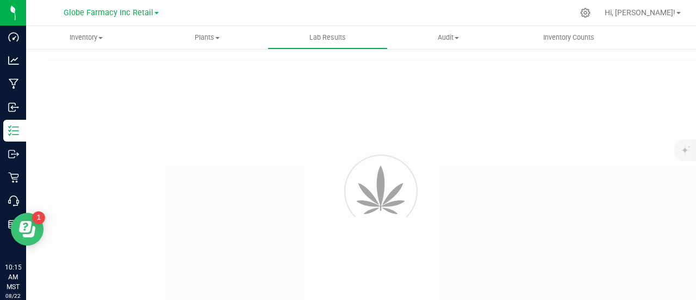
type input "A215250528 - 1"
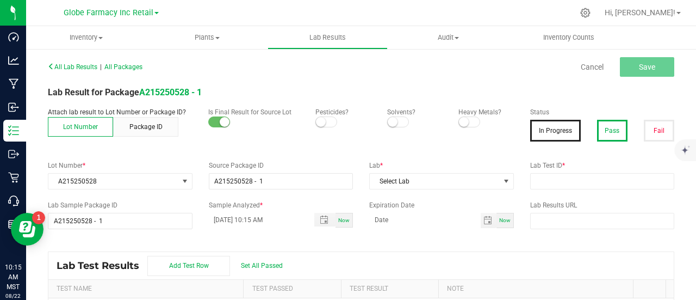
drag, startPoint x: 605, startPoint y: 127, endPoint x: 602, endPoint y: 140, distance: 13.5
click at [605, 127] on button "Pass" at bounding box center [612, 131] width 30 height 22
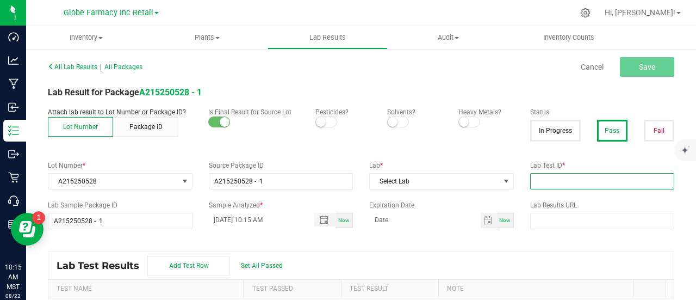
paste input "2505SMAZ0843.2415"
drag, startPoint x: 589, startPoint y: 185, endPoint x: 523, endPoint y: 182, distance: 65.9
click at [589, 185] on input "text" at bounding box center [602, 181] width 145 height 16
type input "2505SMAZ0843.2415"
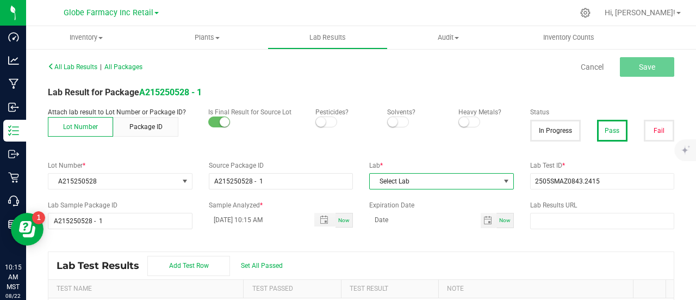
click at [432, 182] on span "Select Lab" at bounding box center [435, 180] width 130 height 15
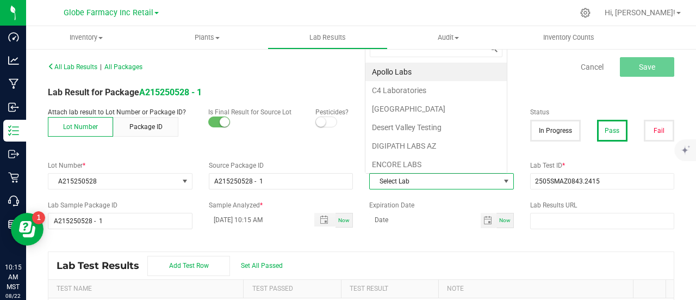
scroll to position [16, 140]
type input "smi"
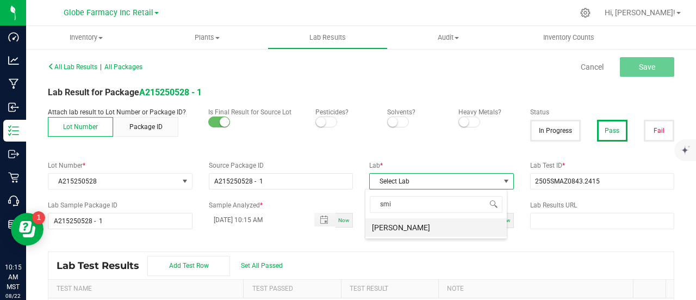
click at [397, 224] on li "SMITHERS" at bounding box center [435, 227] width 141 height 18
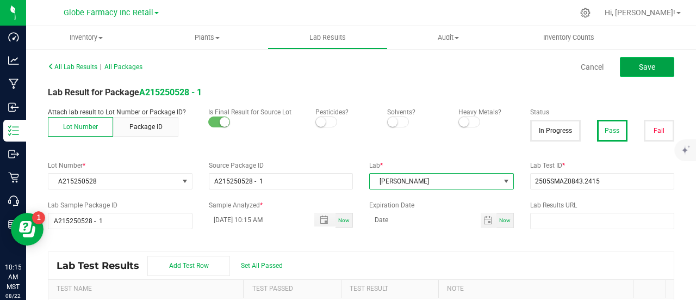
click at [623, 65] on button "Save" at bounding box center [647, 67] width 54 height 20
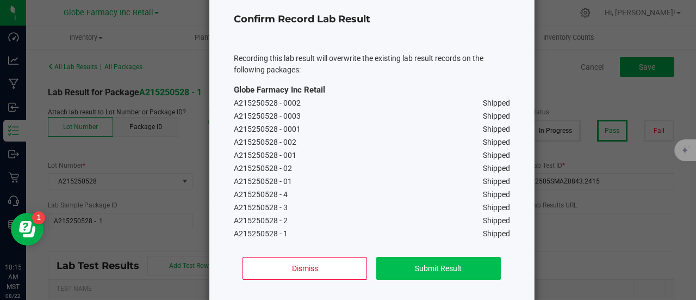
scroll to position [75, 0]
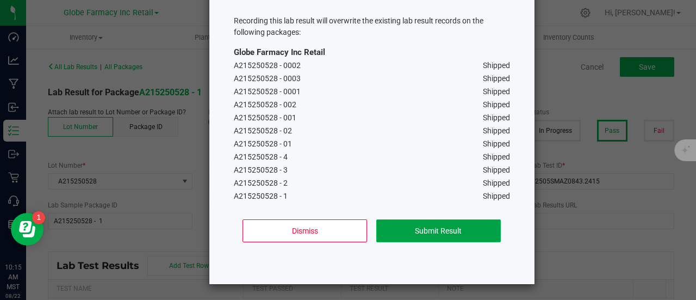
click at [405, 239] on button "Submit Result" at bounding box center [438, 230] width 125 height 23
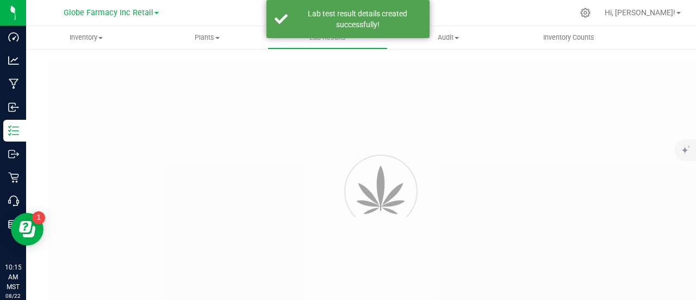
type input "A215250528 - 1"
type input "2505SMAZ0843.2415"
type input "A215250528 - 1"
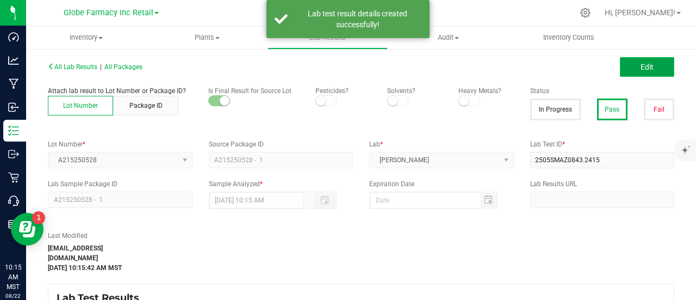
click at [631, 67] on button "Edit" at bounding box center [647, 67] width 54 height 20
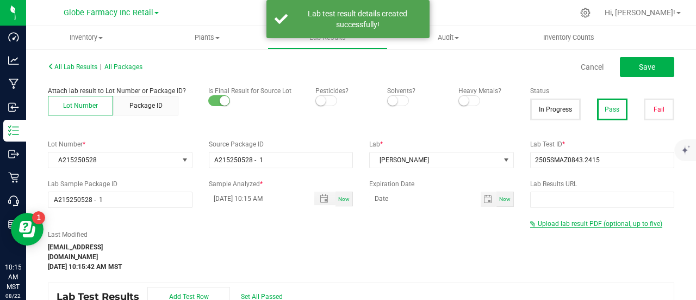
click at [564, 222] on span "Upload lab result PDF (optional, up to five)" at bounding box center [600, 224] width 125 height 8
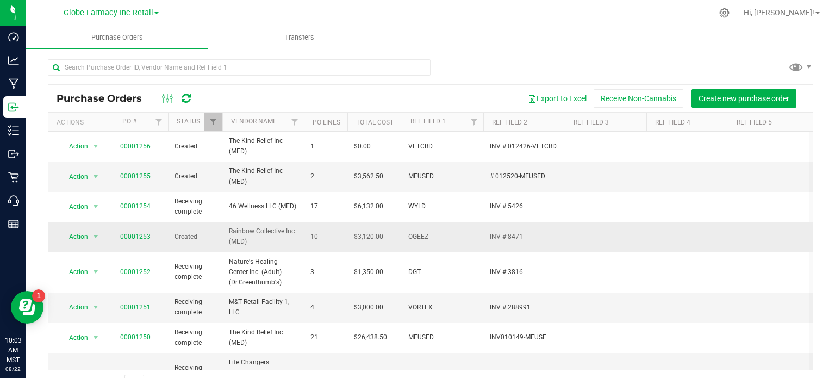
click at [137, 234] on link "00001253" at bounding box center [135, 237] width 30 height 8
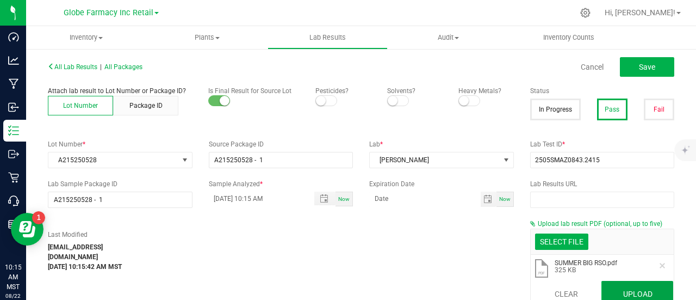
click at [628, 294] on button "Upload" at bounding box center [637, 294] width 72 height 26
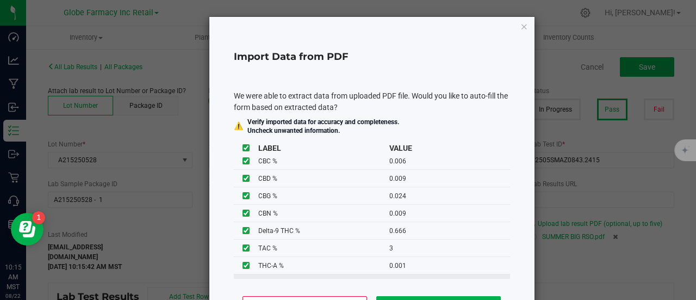
scroll to position [52, 0]
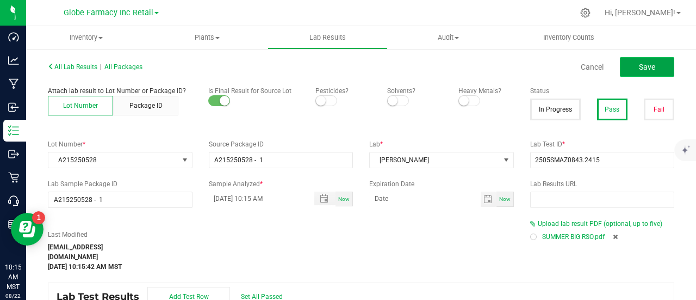
click at [629, 71] on button "Save" at bounding box center [647, 67] width 54 height 20
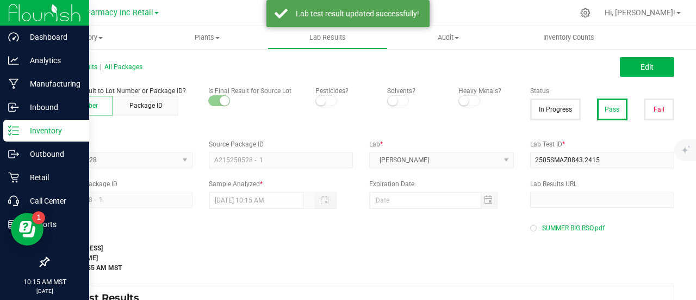
click at [19, 125] on p "Inventory" at bounding box center [51, 130] width 65 height 13
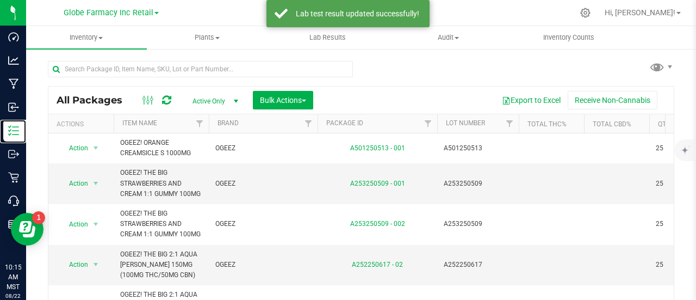
scroll to position [79, 0]
